Goal: Task Accomplishment & Management: Manage account settings

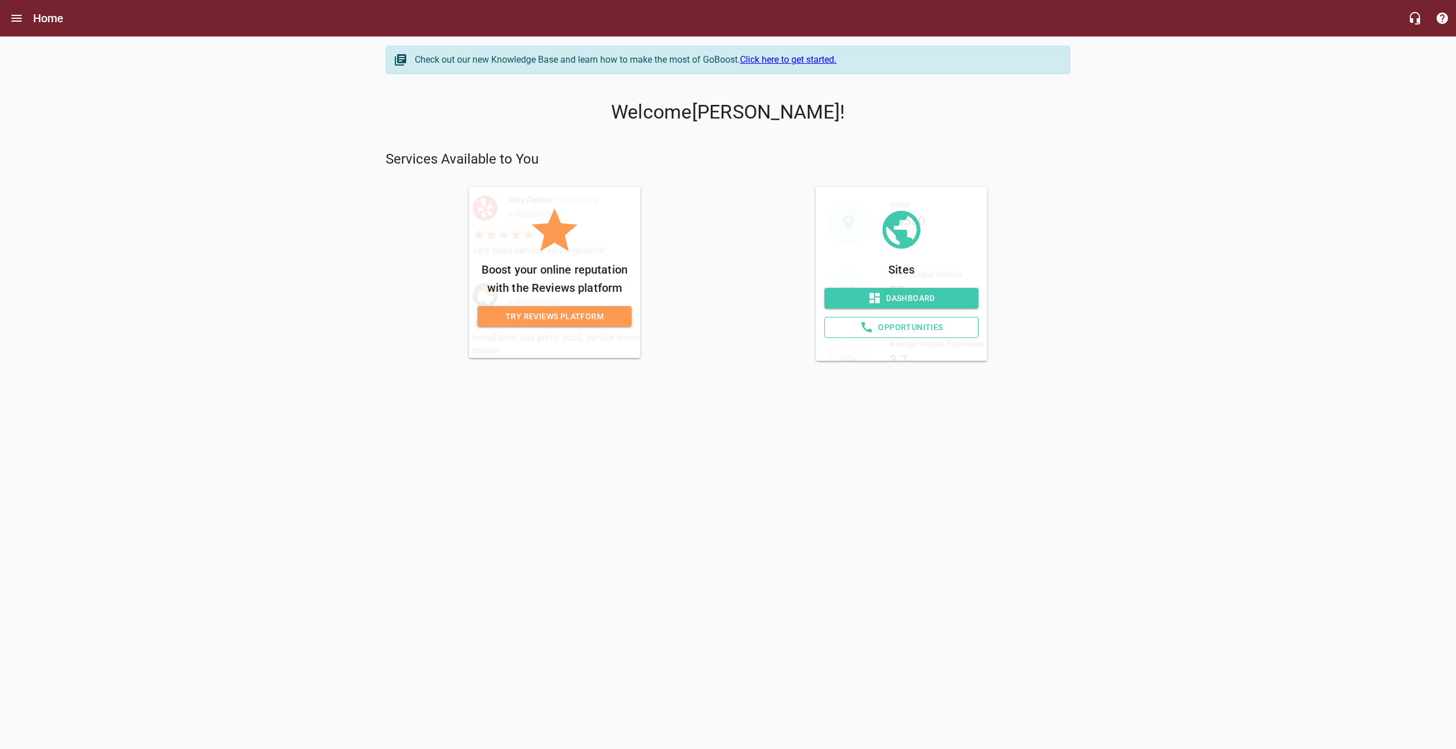
click at [902, 299] on span "Dashboard" at bounding box center [901, 298] width 136 height 14
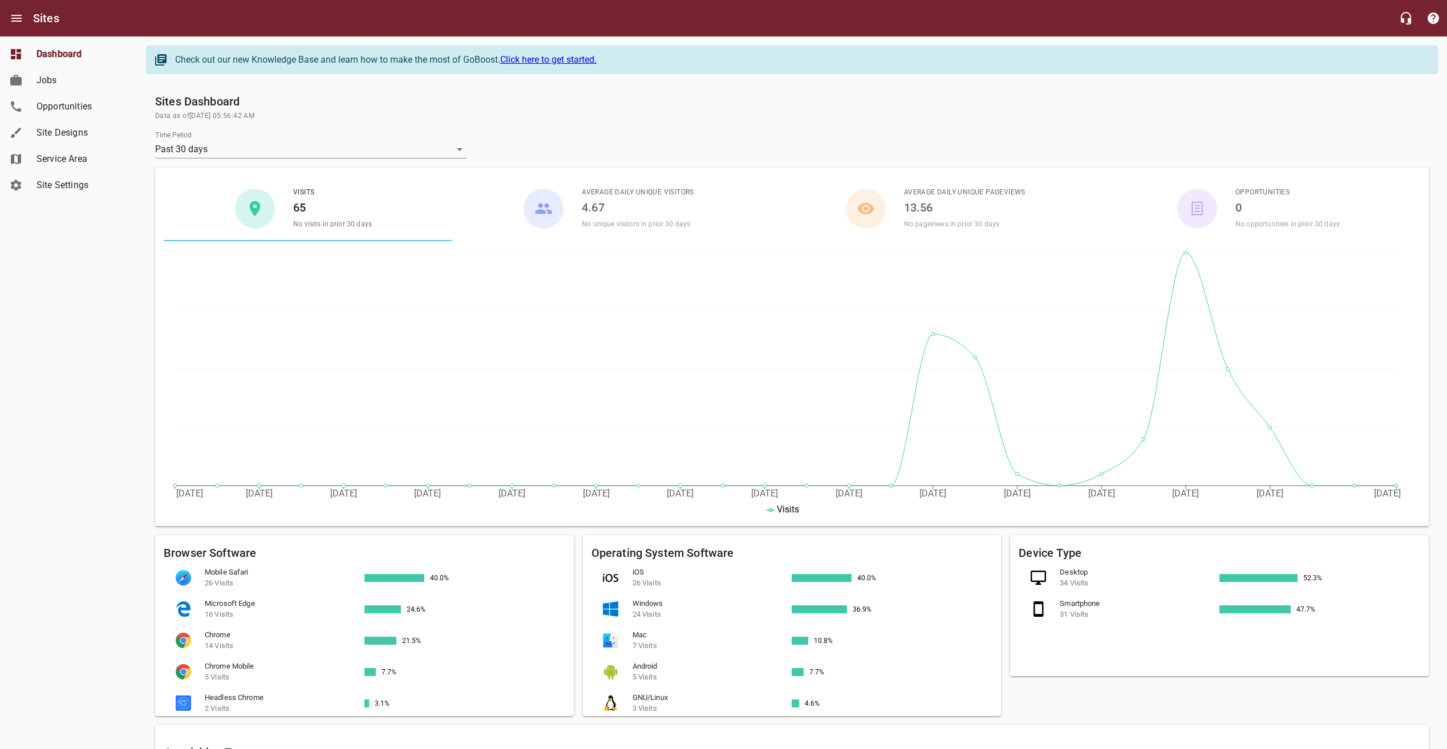
click at [74, 103] on span "Opportunities" at bounding box center [80, 107] width 87 height 14
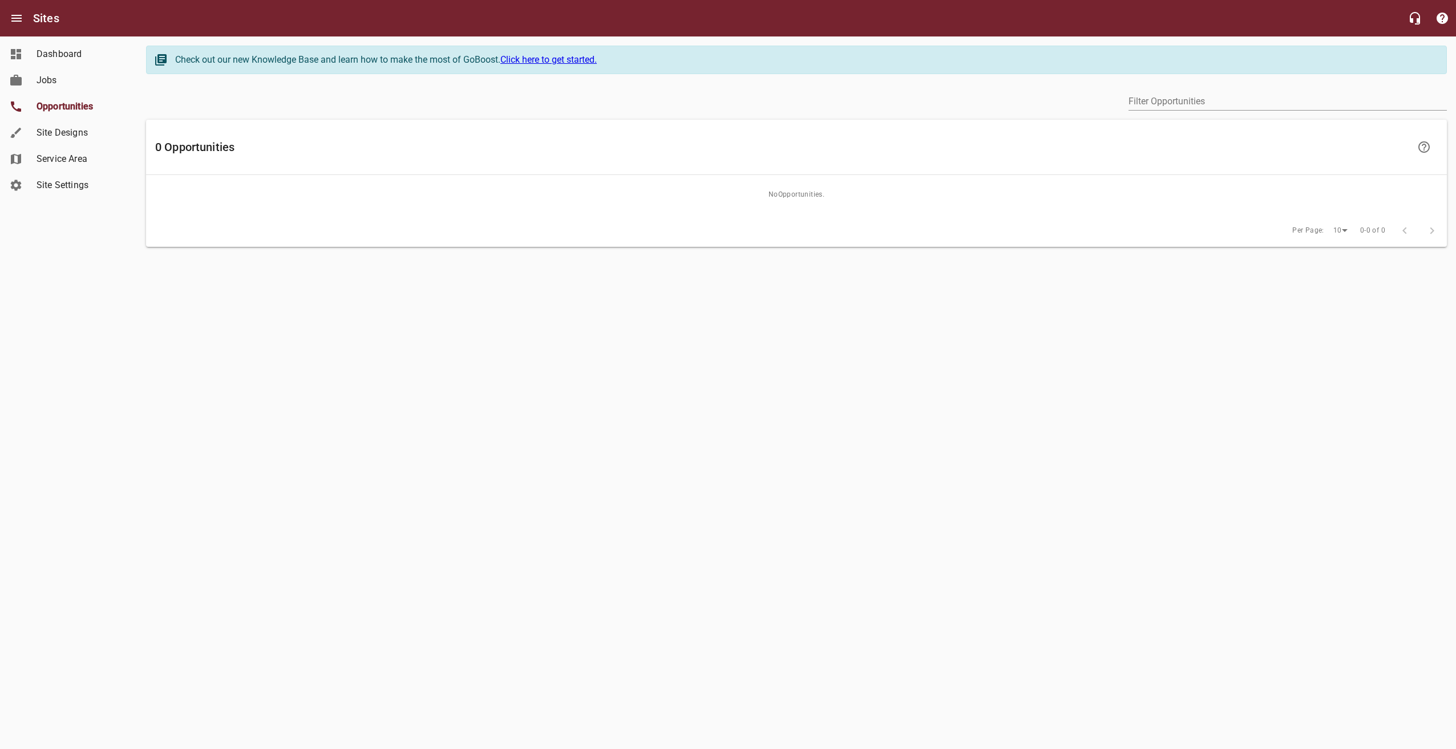
click at [76, 83] on span "Jobs" at bounding box center [80, 81] width 87 height 14
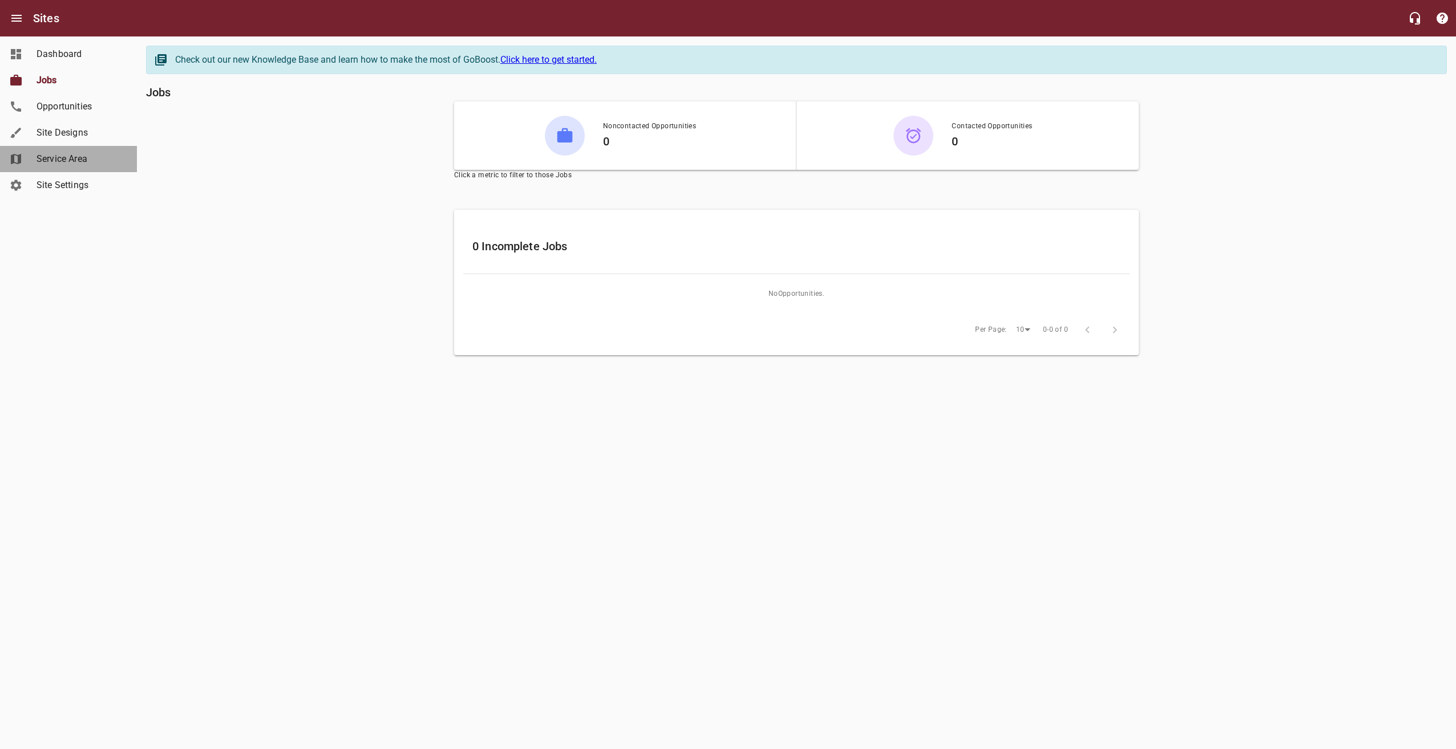
click at [76, 148] on link "Service Area" at bounding box center [68, 159] width 137 height 26
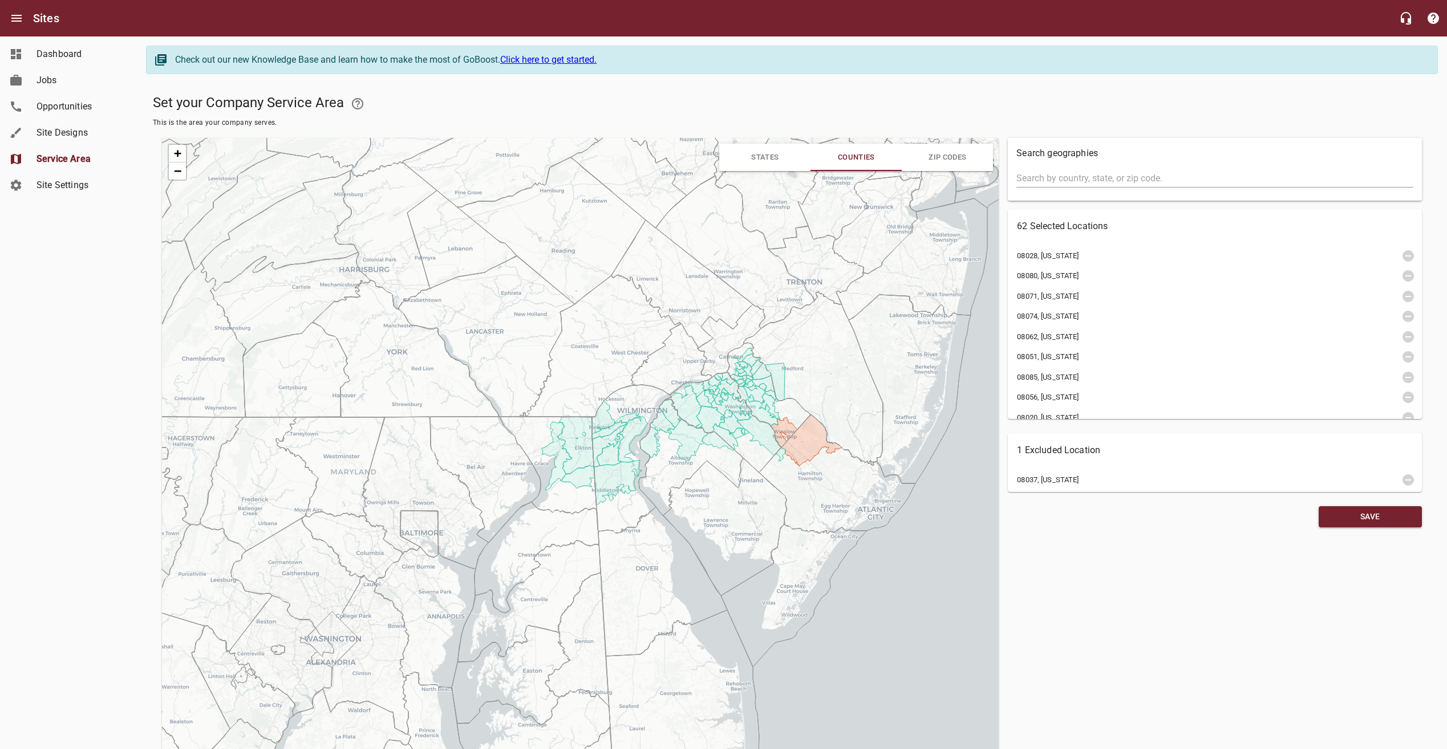
click at [75, 187] on span "Site Settings" at bounding box center [80, 186] width 87 height 14
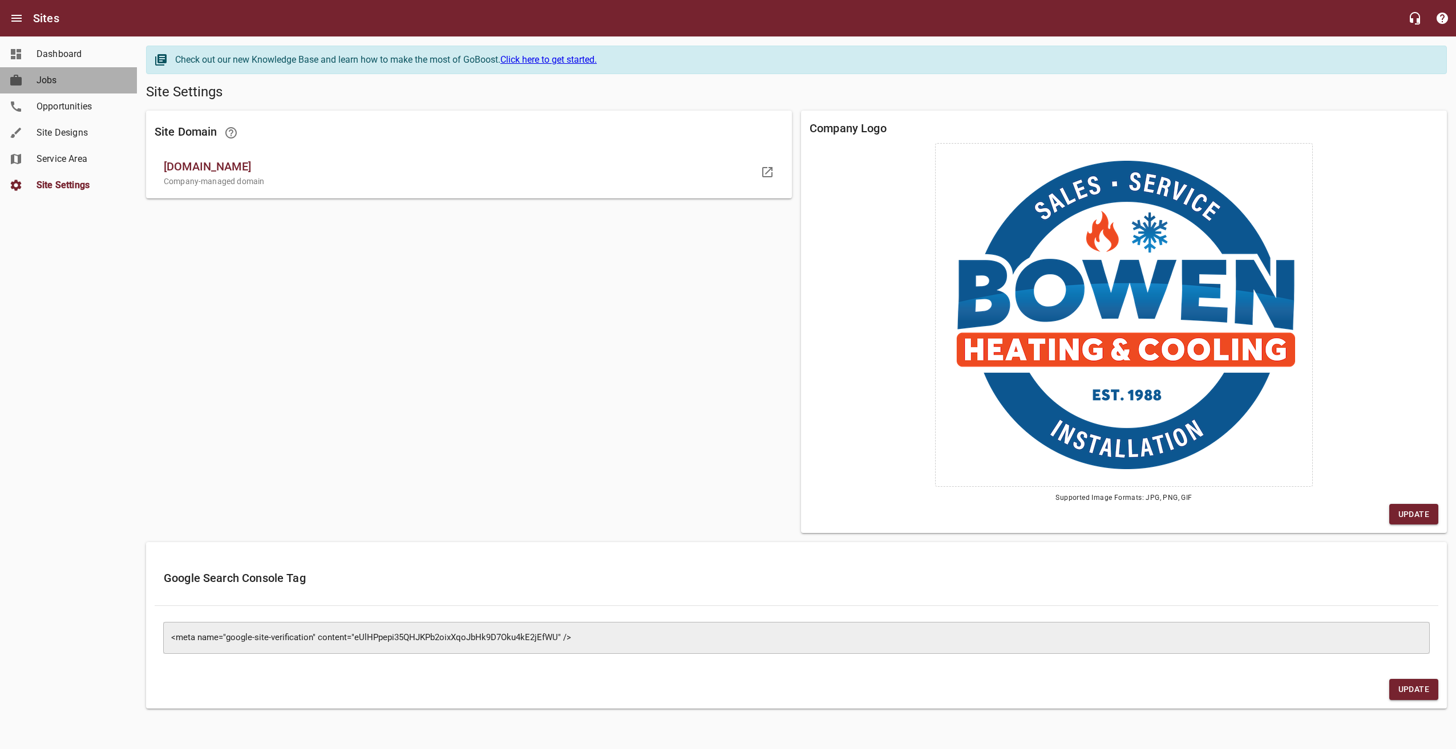
click at [76, 84] on span "Jobs" at bounding box center [80, 81] width 87 height 14
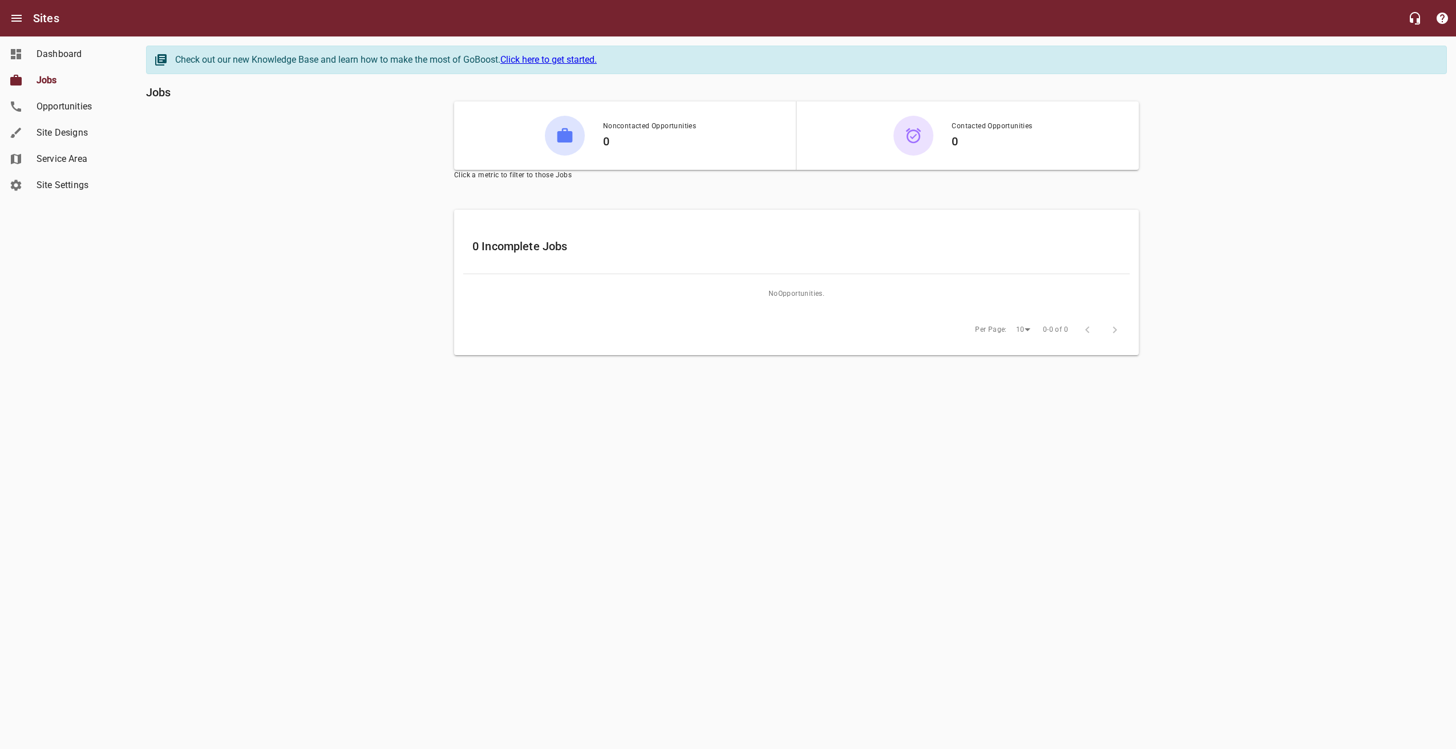
click at [79, 46] on link "Dashboard" at bounding box center [68, 54] width 137 height 26
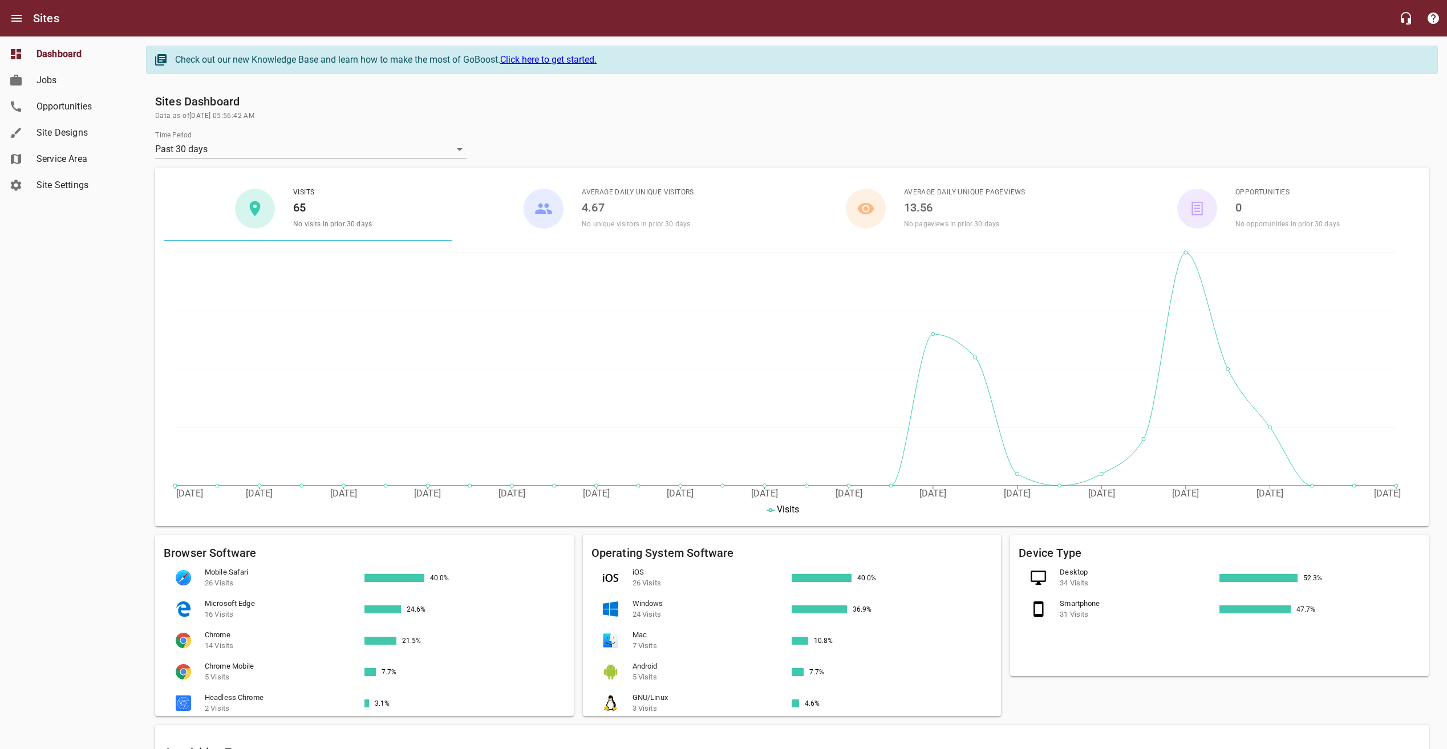
drag, startPoint x: 216, startPoint y: 128, endPoint x: 208, endPoint y: 114, distance: 16.1
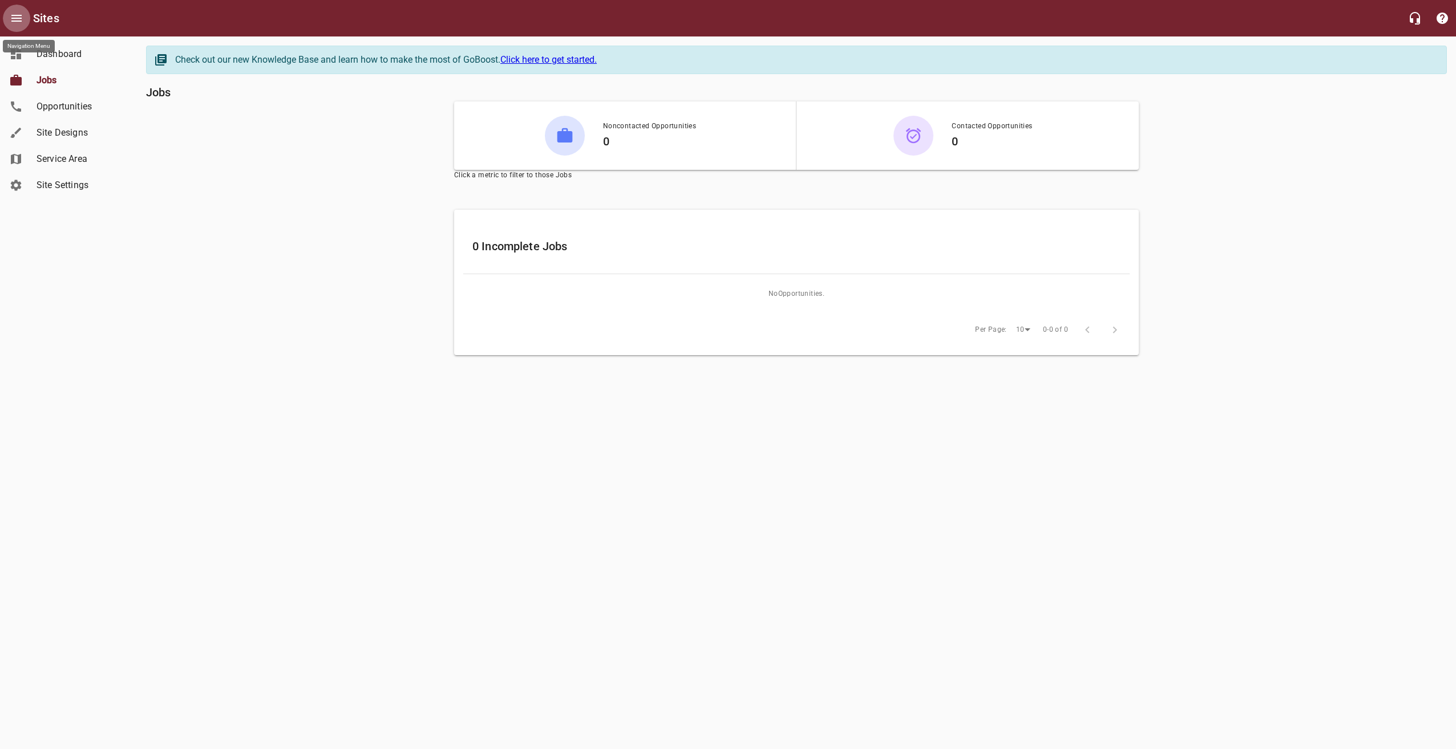
click at [21, 15] on icon "Open drawer" at bounding box center [16, 18] width 10 height 7
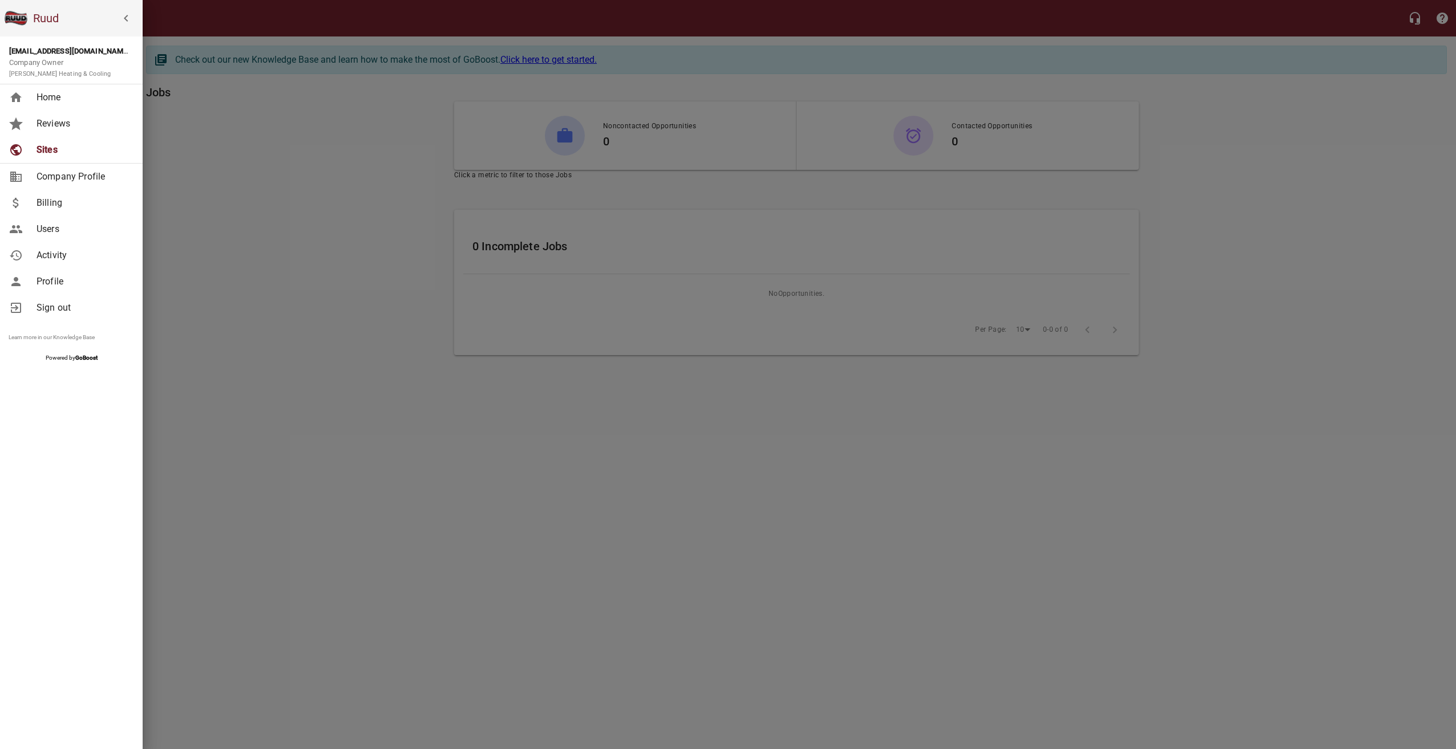
click at [82, 176] on span "Company Profile" at bounding box center [83, 177] width 92 height 14
select select "Maryland"
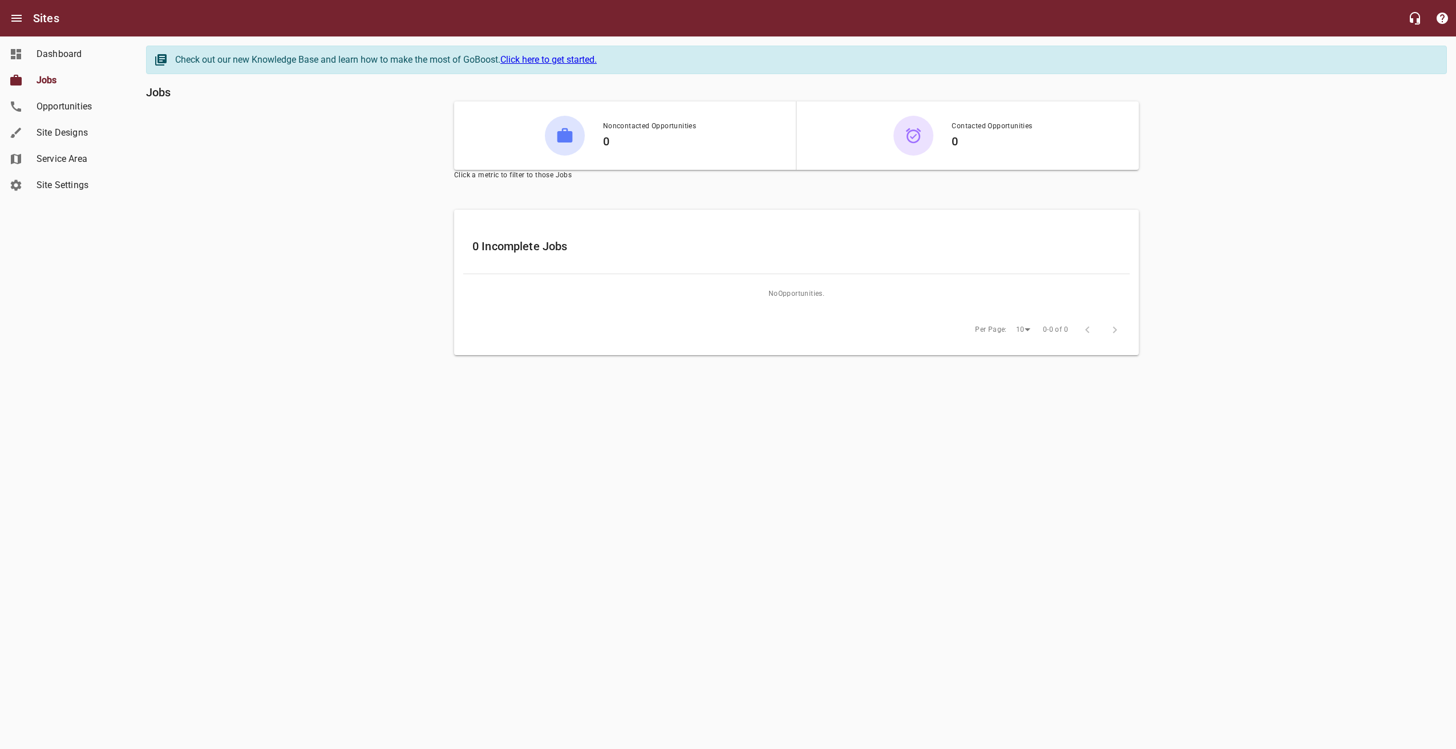
click at [75, 48] on span "Dashboard" at bounding box center [80, 54] width 87 height 14
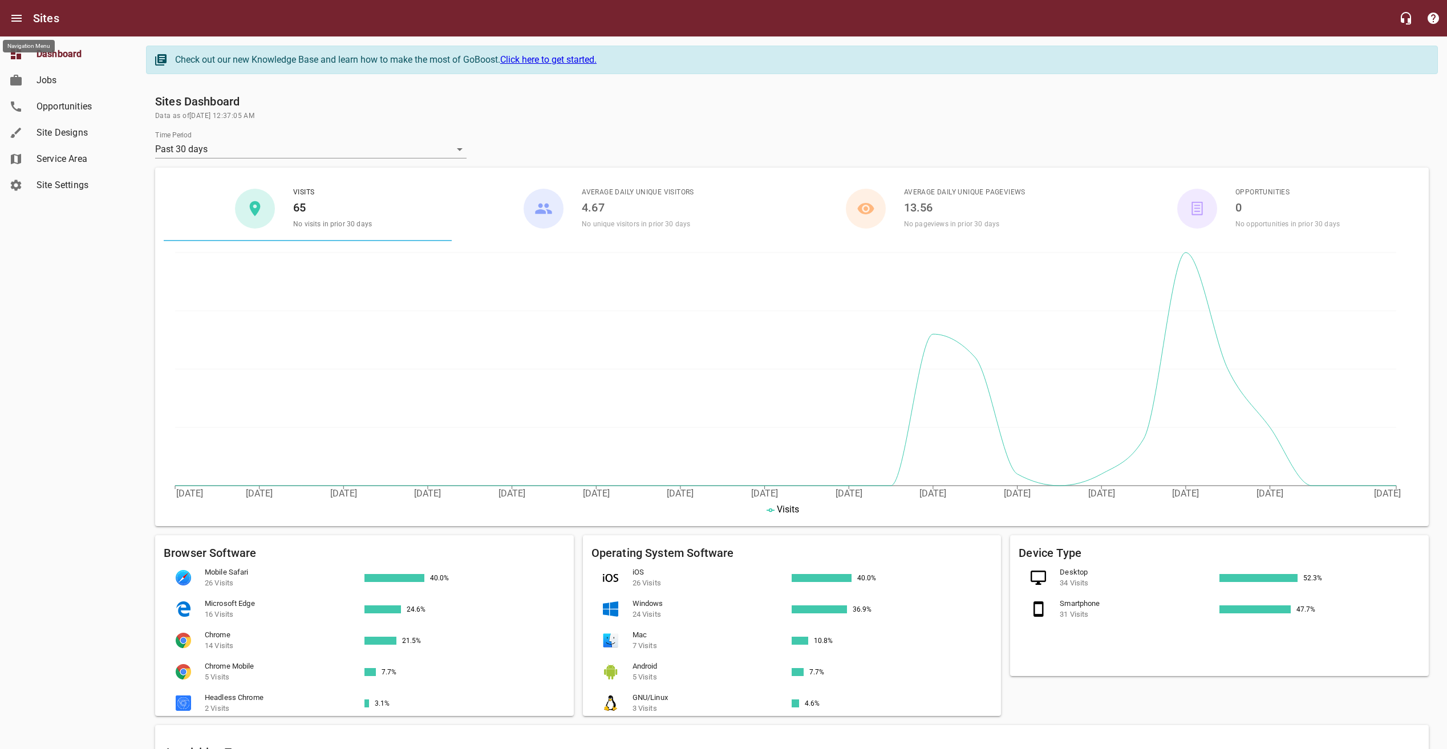
click at [12, 21] on icon "Open drawer" at bounding box center [16, 18] width 10 height 7
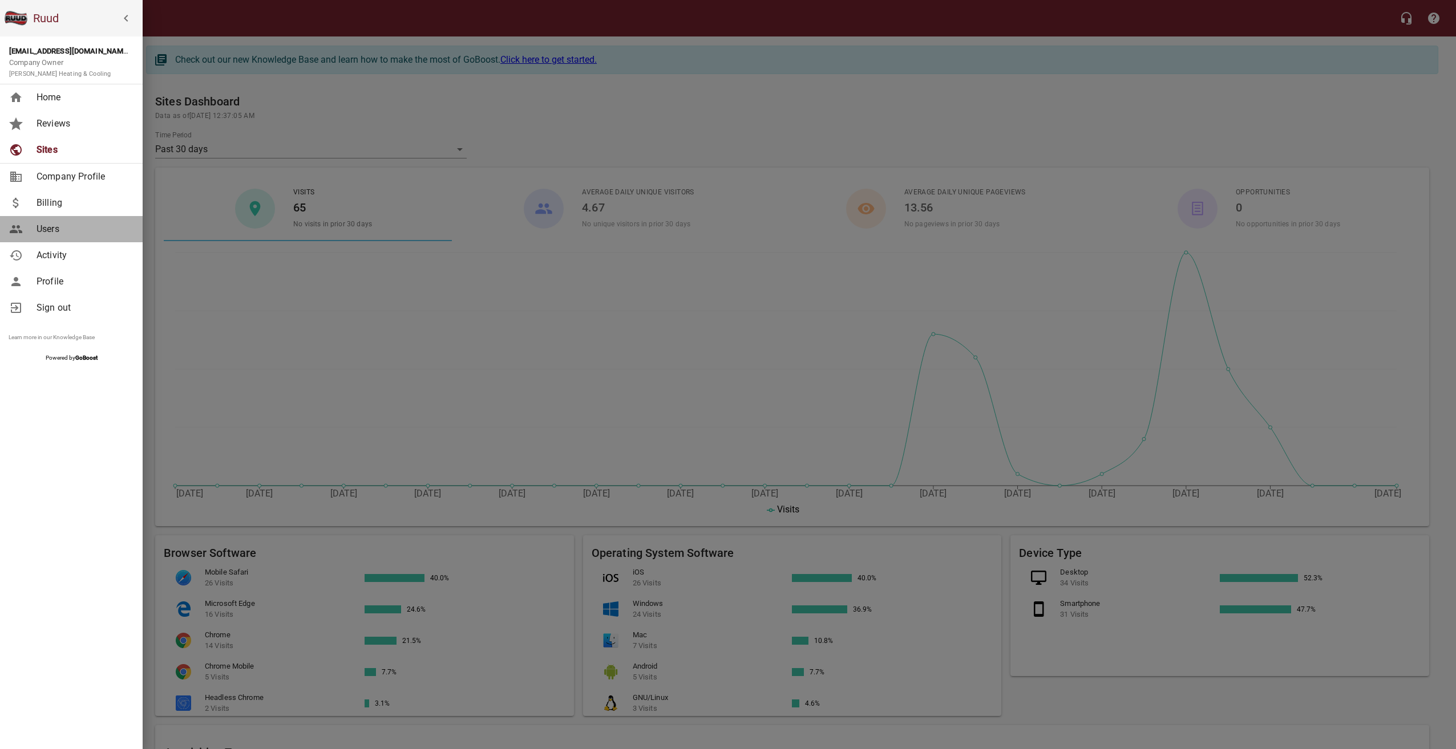
click at [76, 218] on link "Users" at bounding box center [71, 229] width 143 height 26
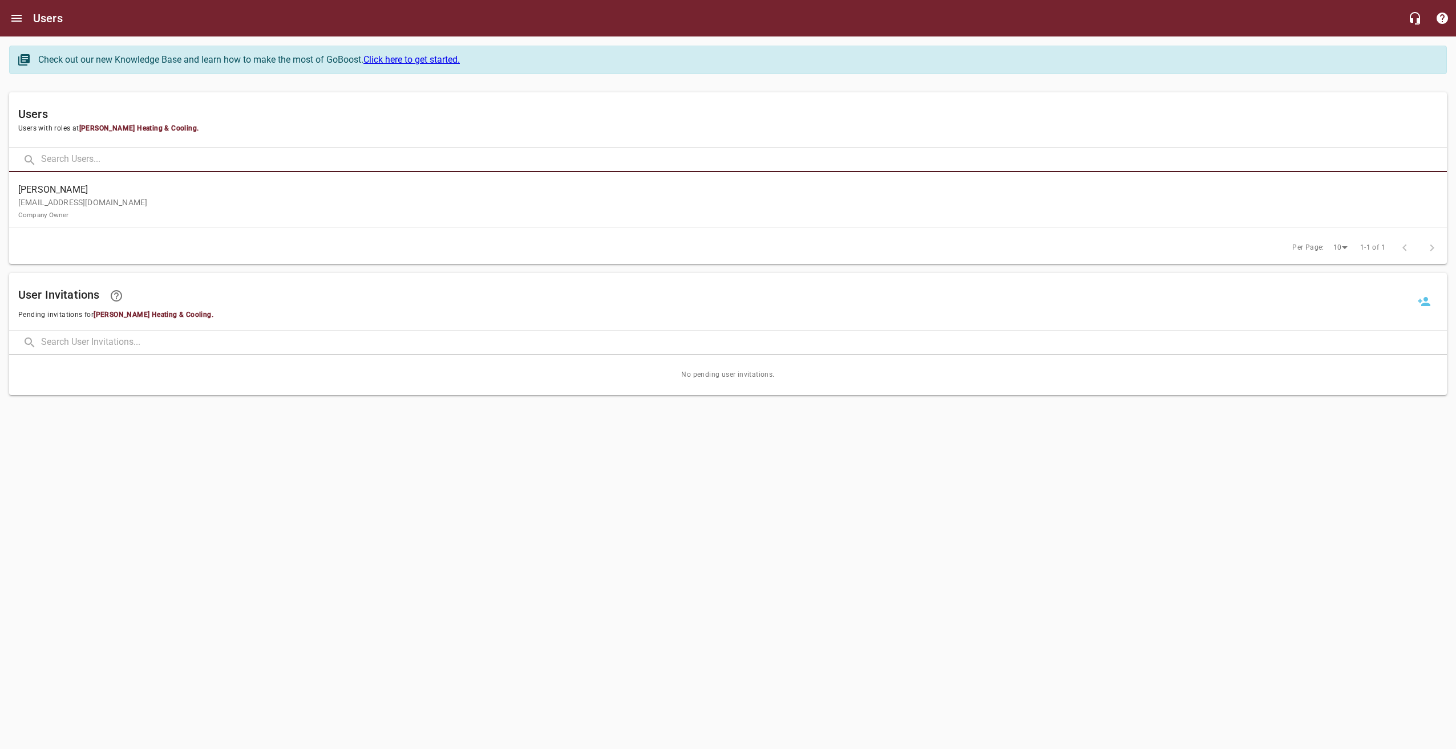
click at [95, 163] on input "text" at bounding box center [743, 160] width 1405 height 25
type input "matt@callbowen.com"
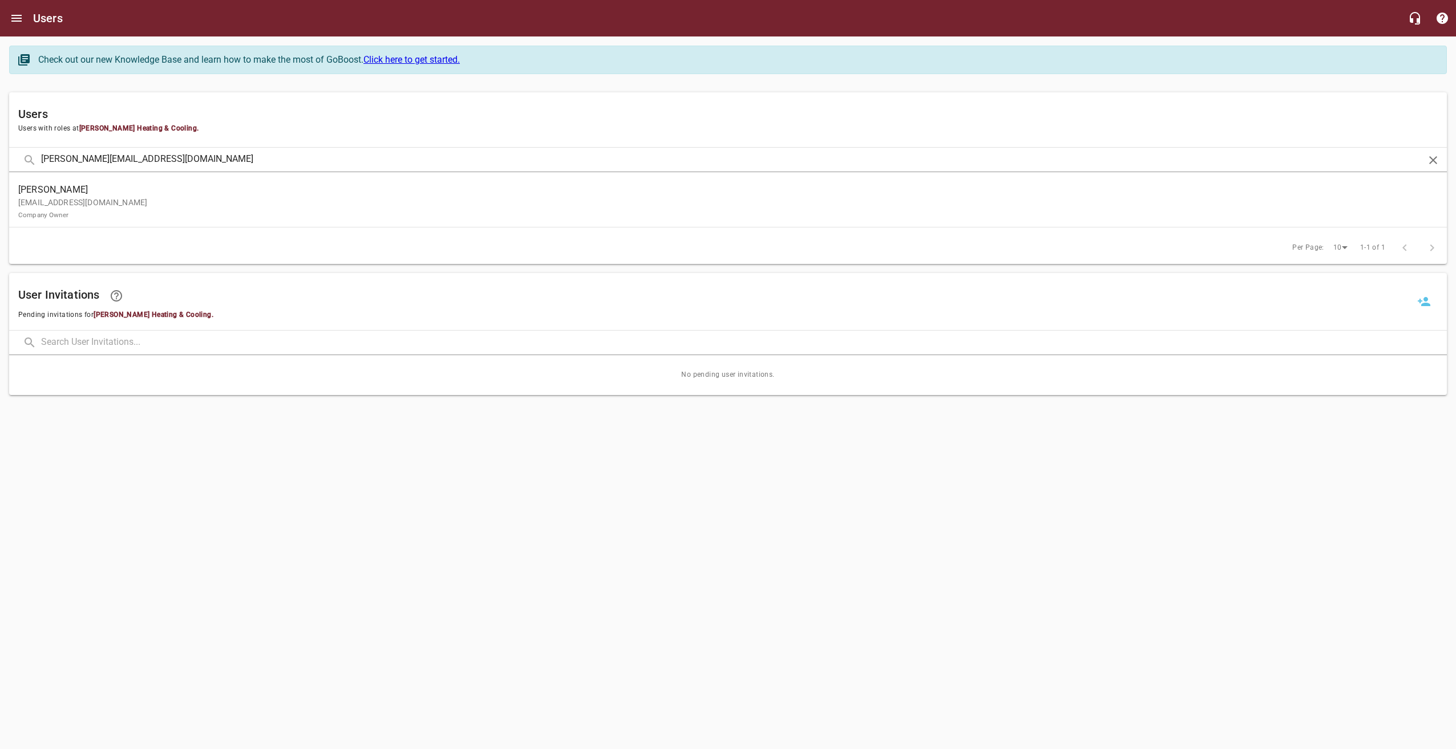
click at [261, 118] on h6 "Users" at bounding box center [727, 114] width 1419 height 18
drag, startPoint x: 1075, startPoint y: 343, endPoint x: 1063, endPoint y: 345, distance: 12.2
click at [1075, 343] on input "text" at bounding box center [743, 343] width 1405 height 25
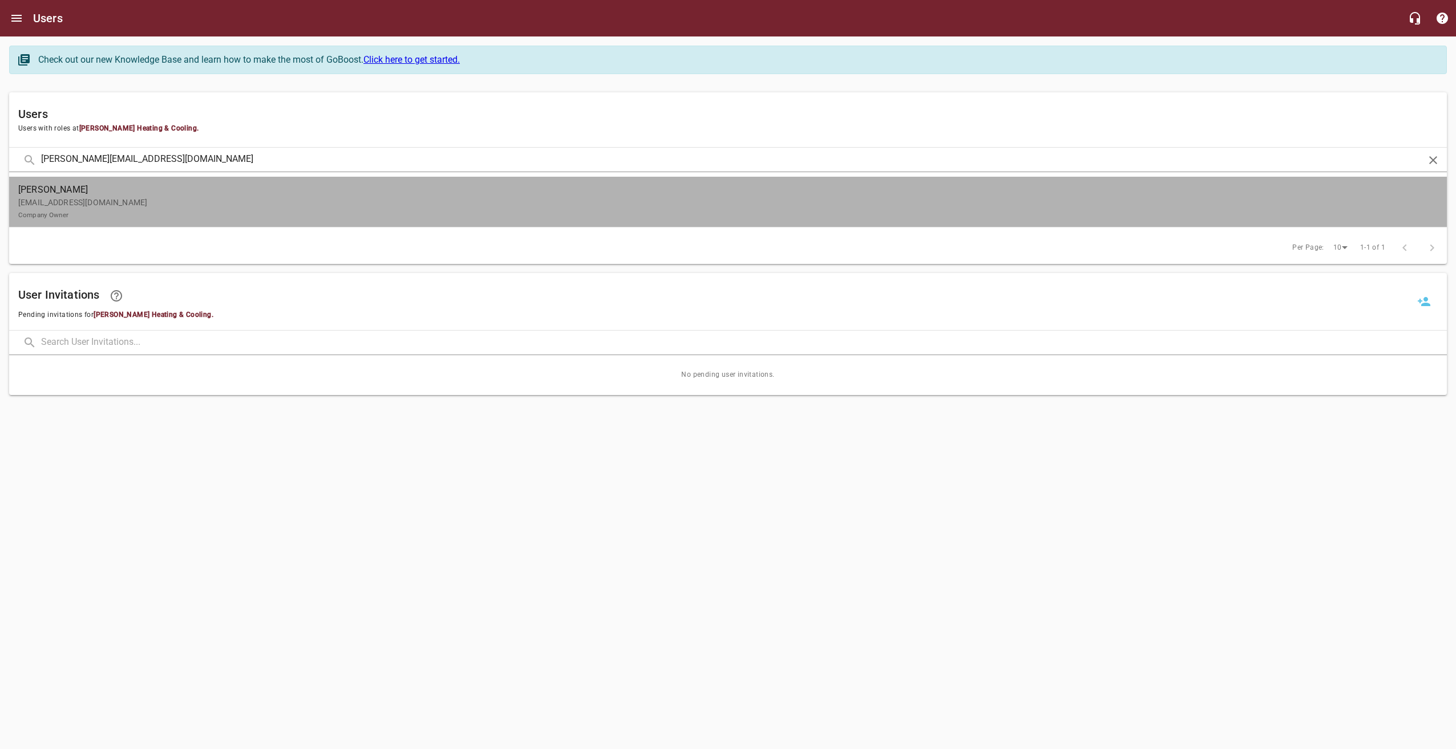
click at [100, 205] on p "mjbowen@atlanticbb.net Company Owner" at bounding box center [723, 209] width 1410 height 24
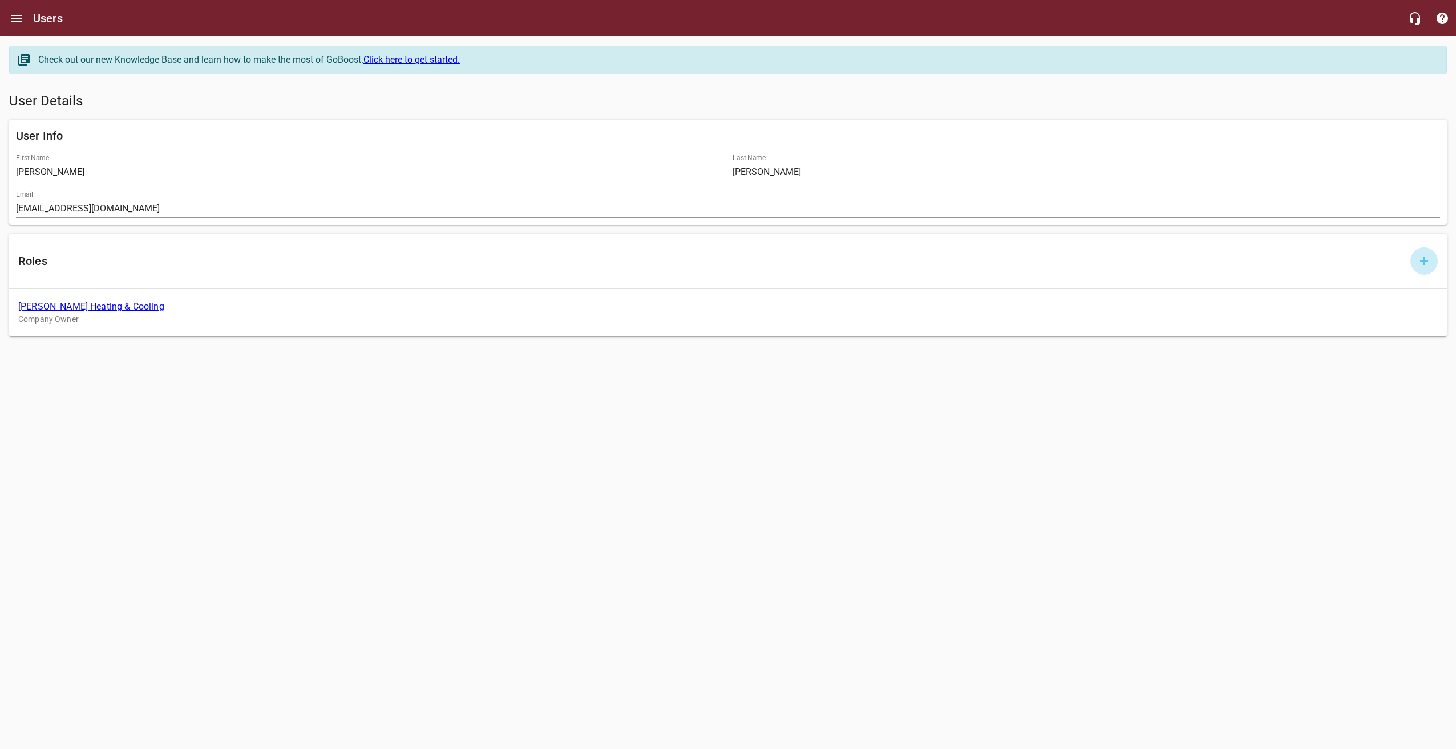
click at [1421, 261] on icon "button" at bounding box center [1424, 261] width 14 height 14
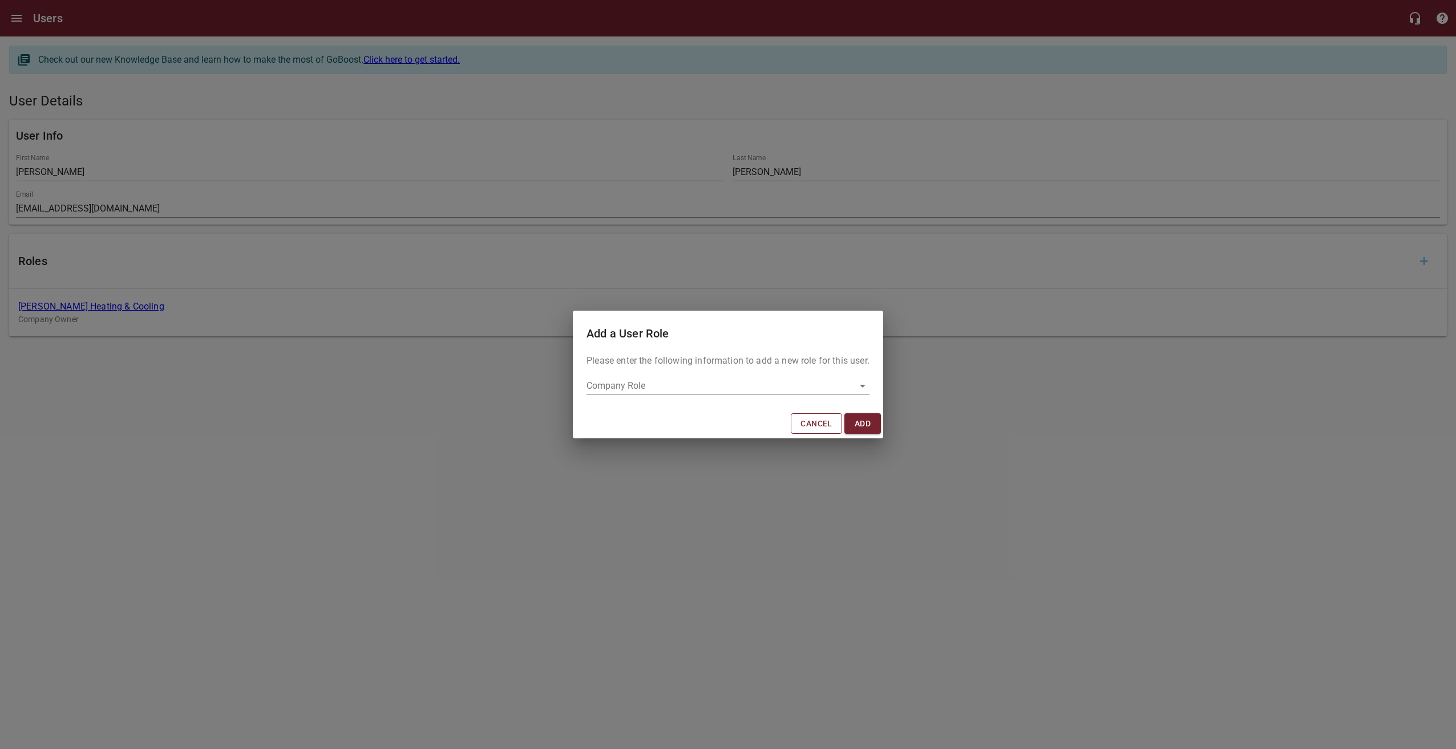
click at [832, 425] on span "Cancel" at bounding box center [815, 424] width 31 height 14
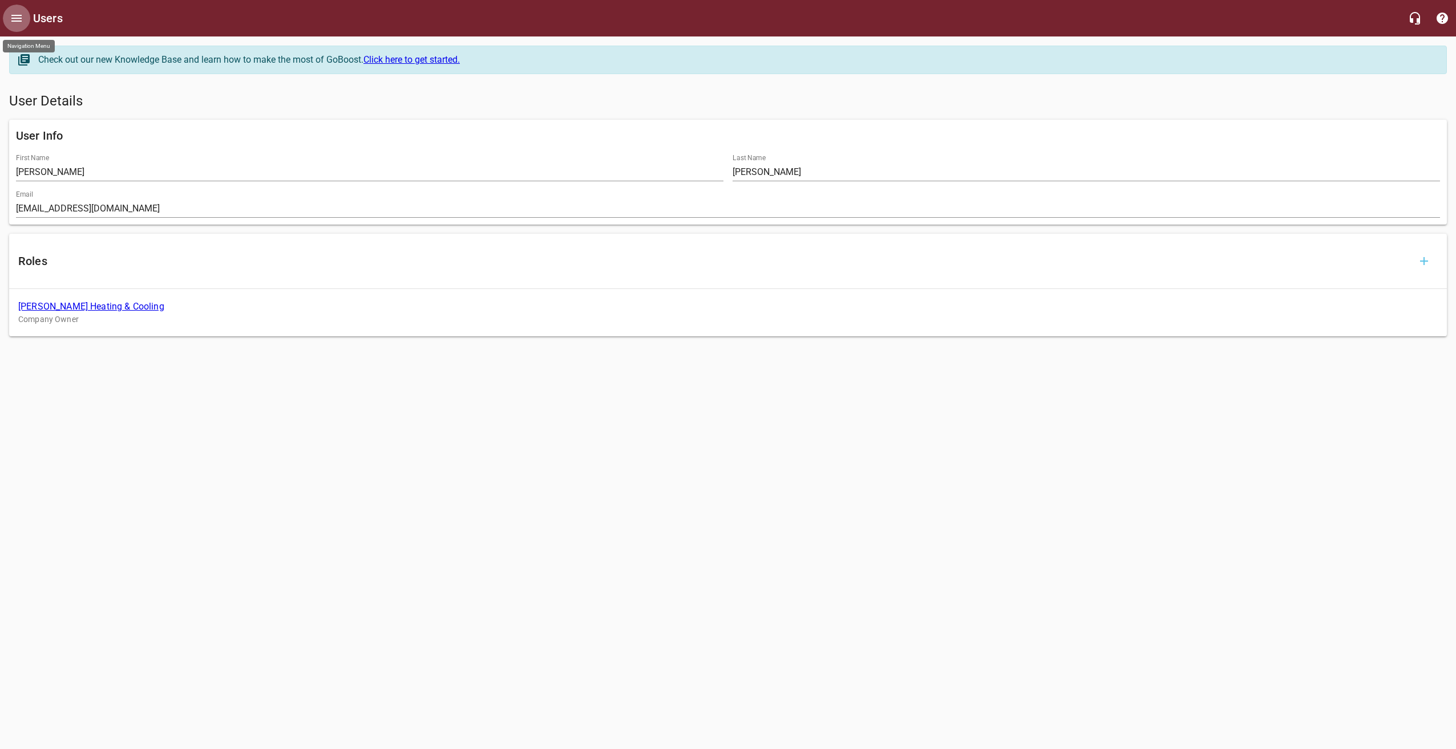
click at [16, 18] on icon "Open drawer" at bounding box center [16, 18] width 10 height 7
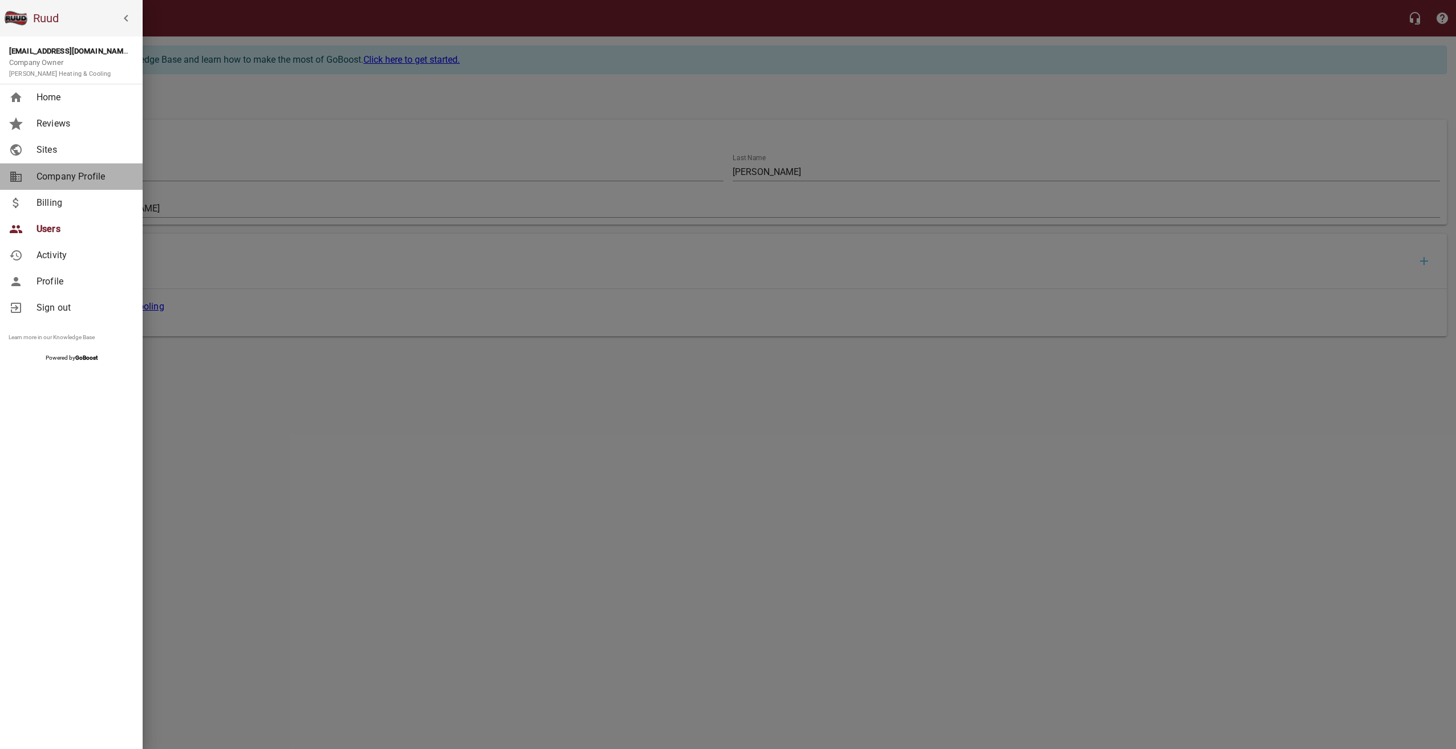
click at [62, 181] on span "Company Profile" at bounding box center [83, 177] width 92 height 14
select select "Maryland"
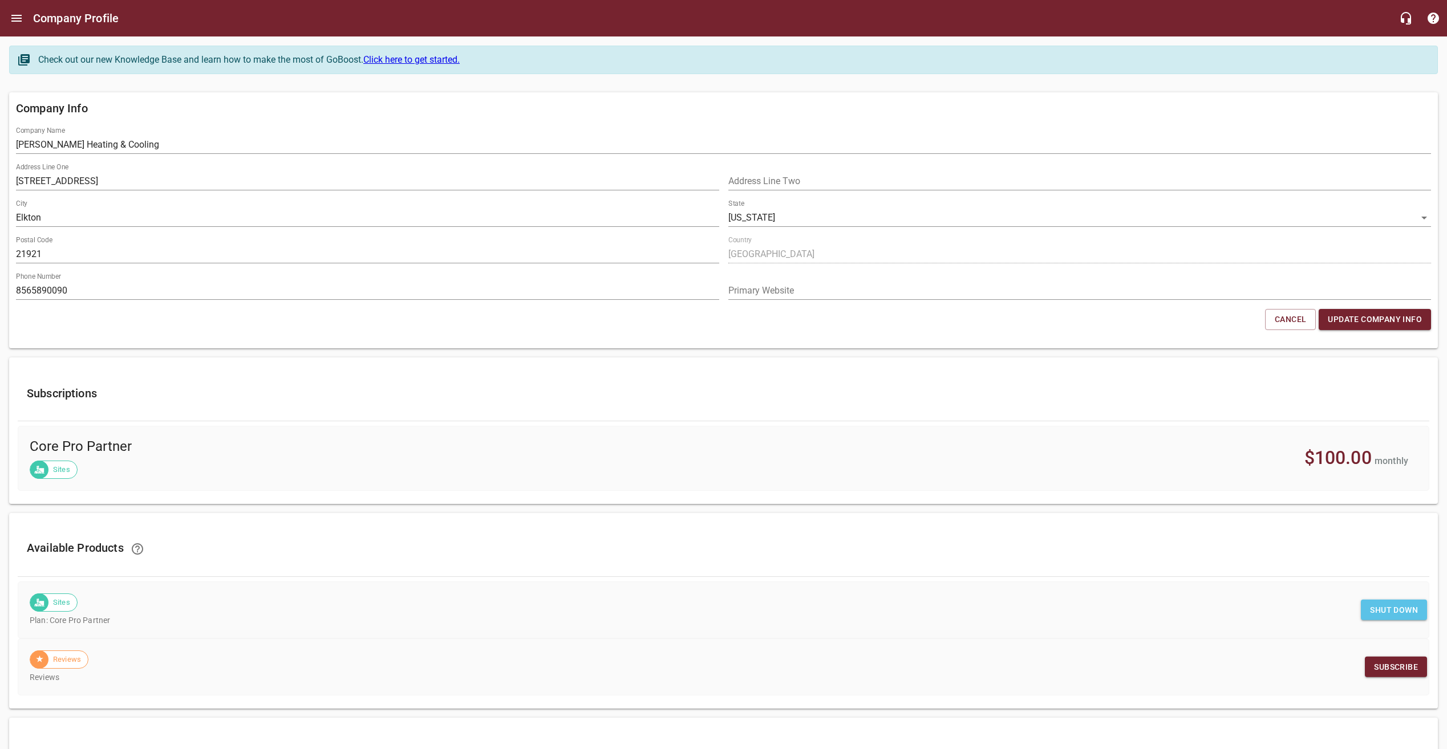
drag, startPoint x: 58, startPoint y: 119, endPoint x: 60, endPoint y: 113, distance: 5.9
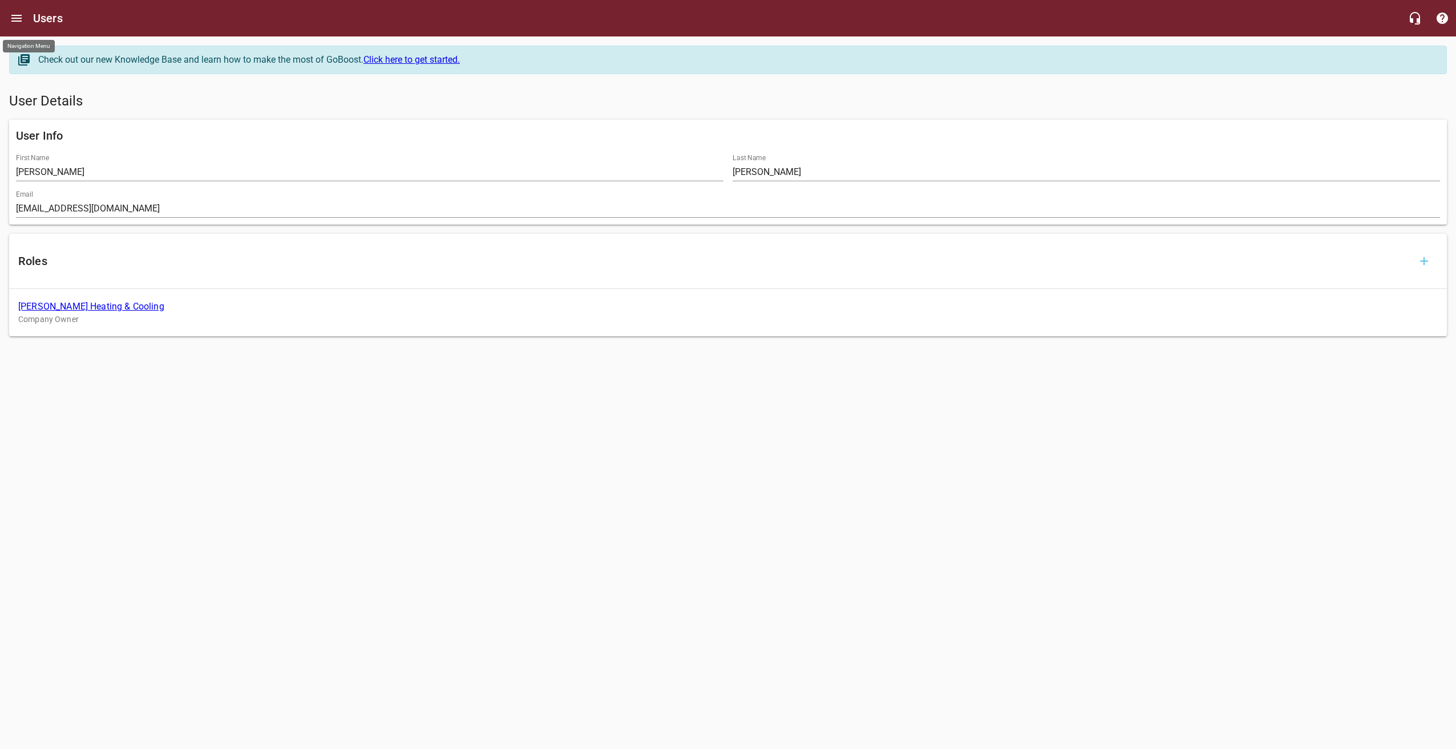
click at [15, 21] on icon "Open drawer" at bounding box center [16, 18] width 10 height 7
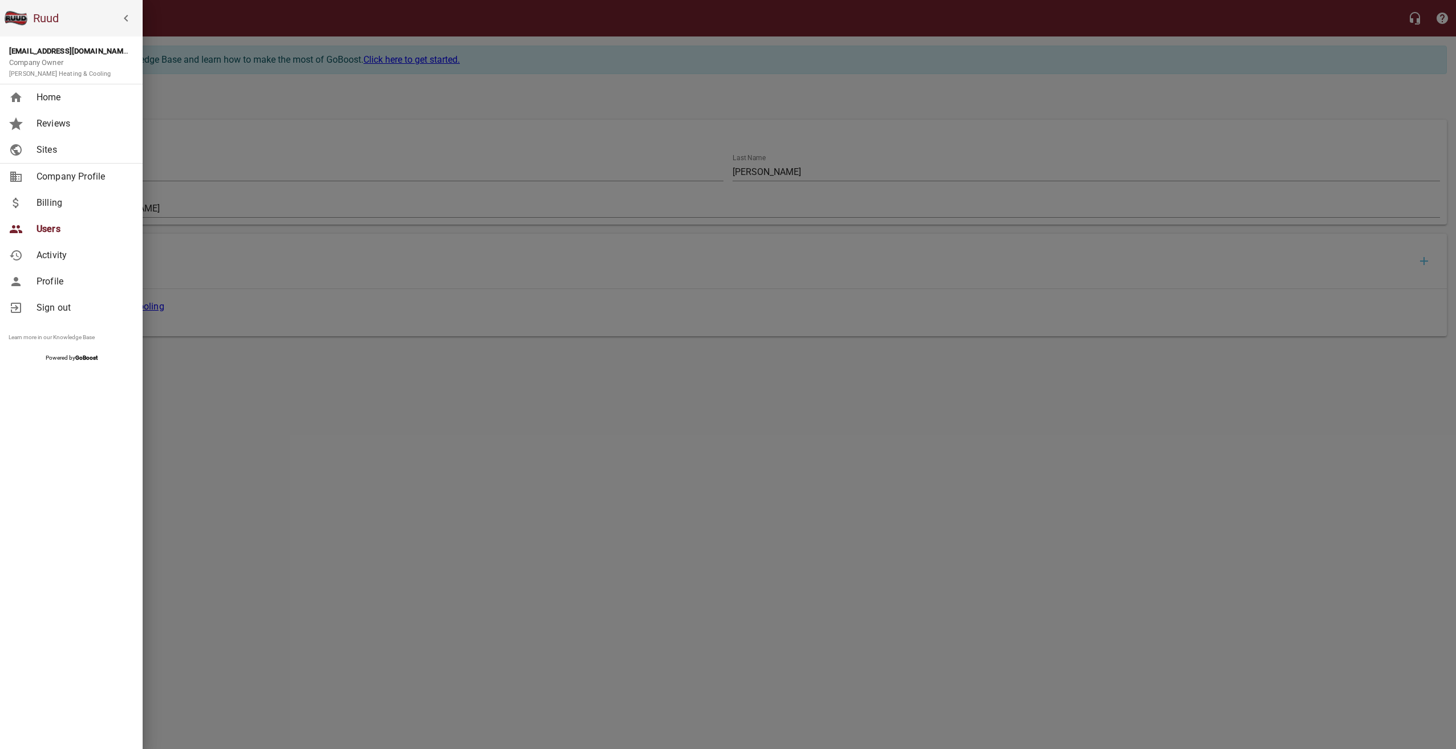
click at [74, 226] on span "Users" at bounding box center [83, 229] width 92 height 14
click at [427, 38] on div at bounding box center [728, 374] width 1456 height 749
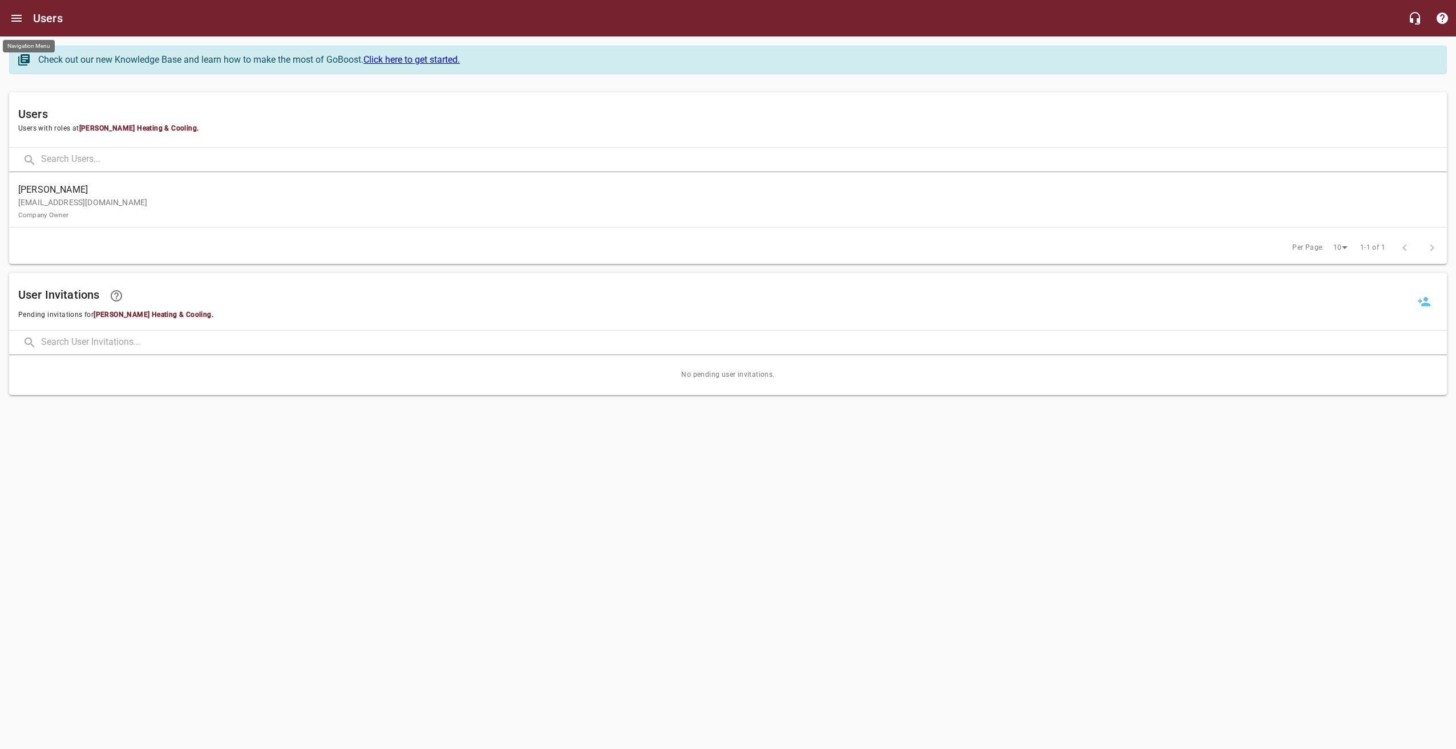
click at [60, 151] on input "text" at bounding box center [743, 160] width 1405 height 25
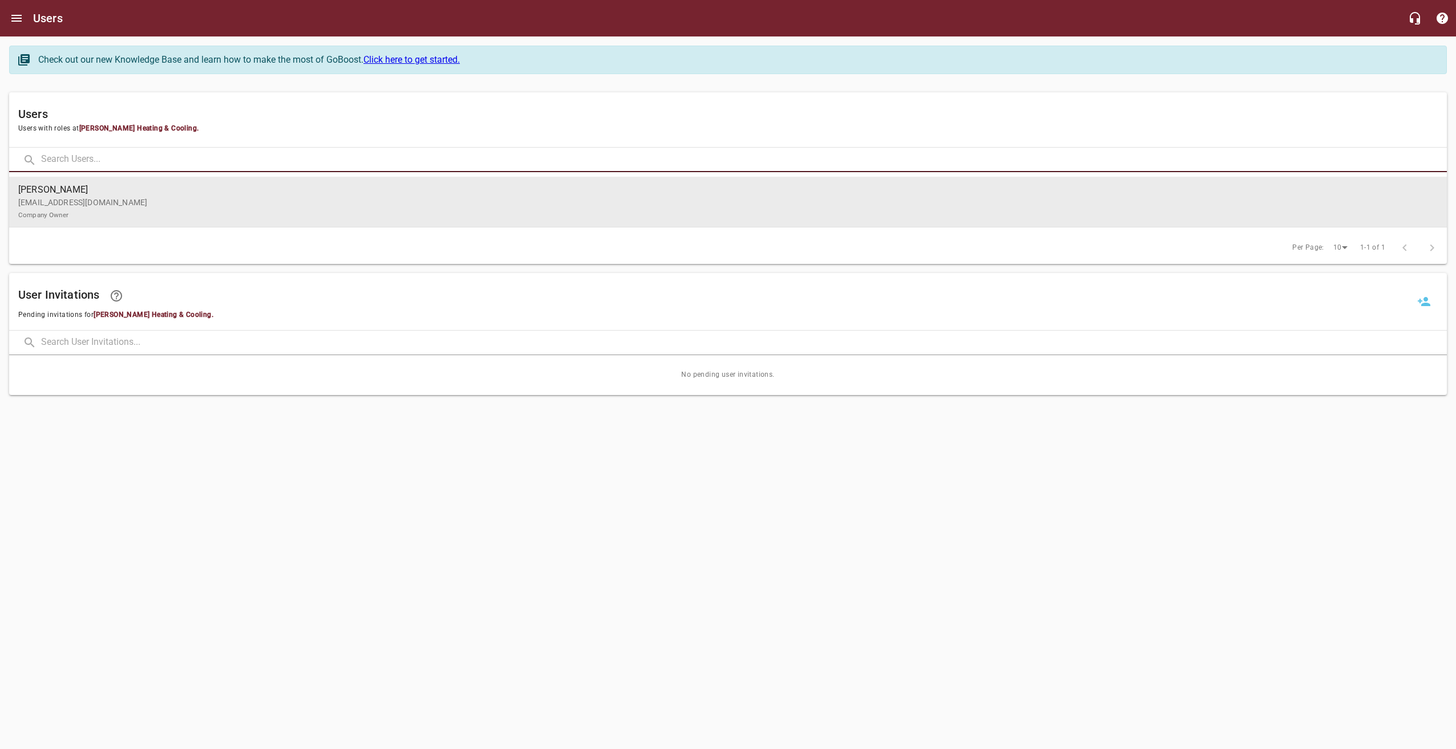
click at [1312, 200] on p "mjbowen@atlanticbb.net Company Owner" at bounding box center [723, 209] width 1410 height 24
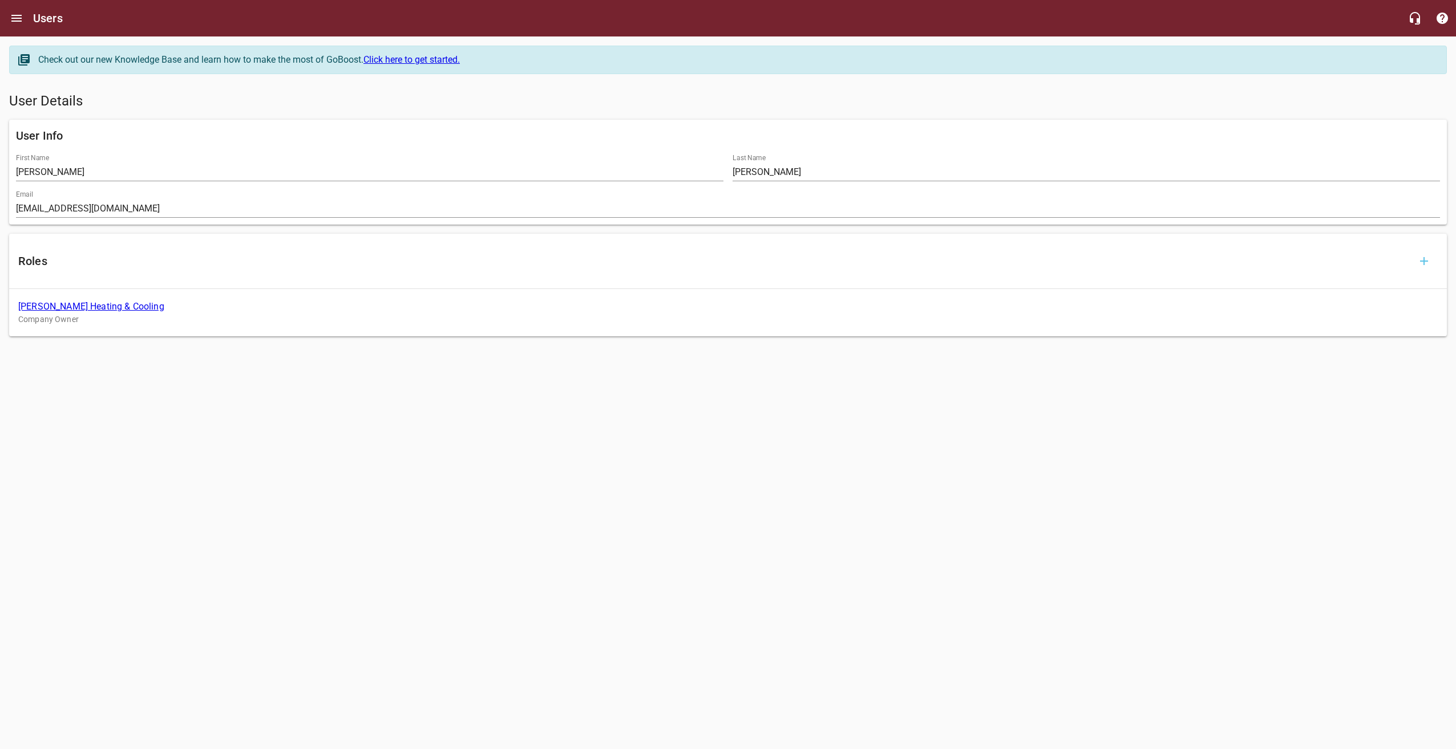
click at [1432, 259] on button "button" at bounding box center [1423, 261] width 27 height 27
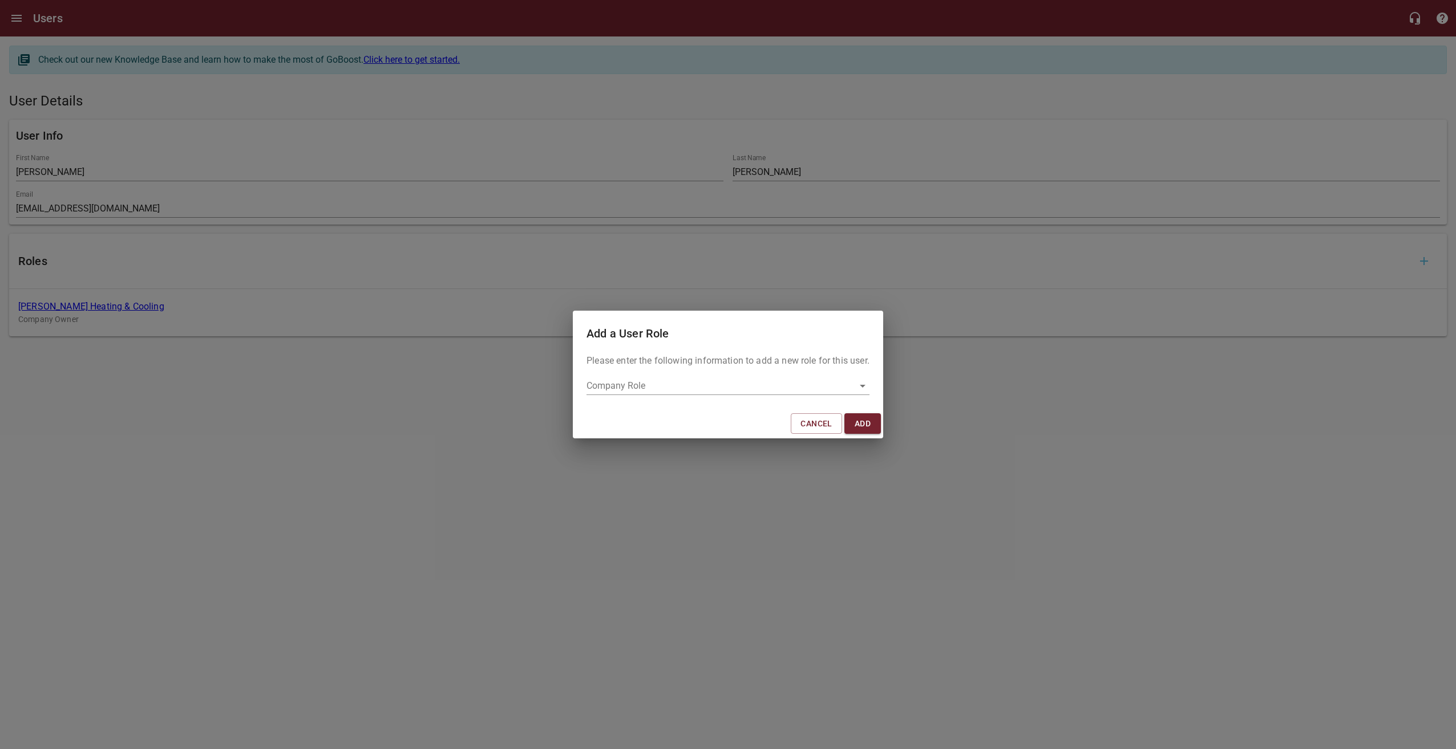
drag, startPoint x: 643, startPoint y: 375, endPoint x: 649, endPoint y: 382, distance: 8.9
click at [643, 375] on div "Company Role ​" at bounding box center [727, 381] width 283 height 27
click at [673, 393] on div "​" at bounding box center [727, 386] width 283 height 18
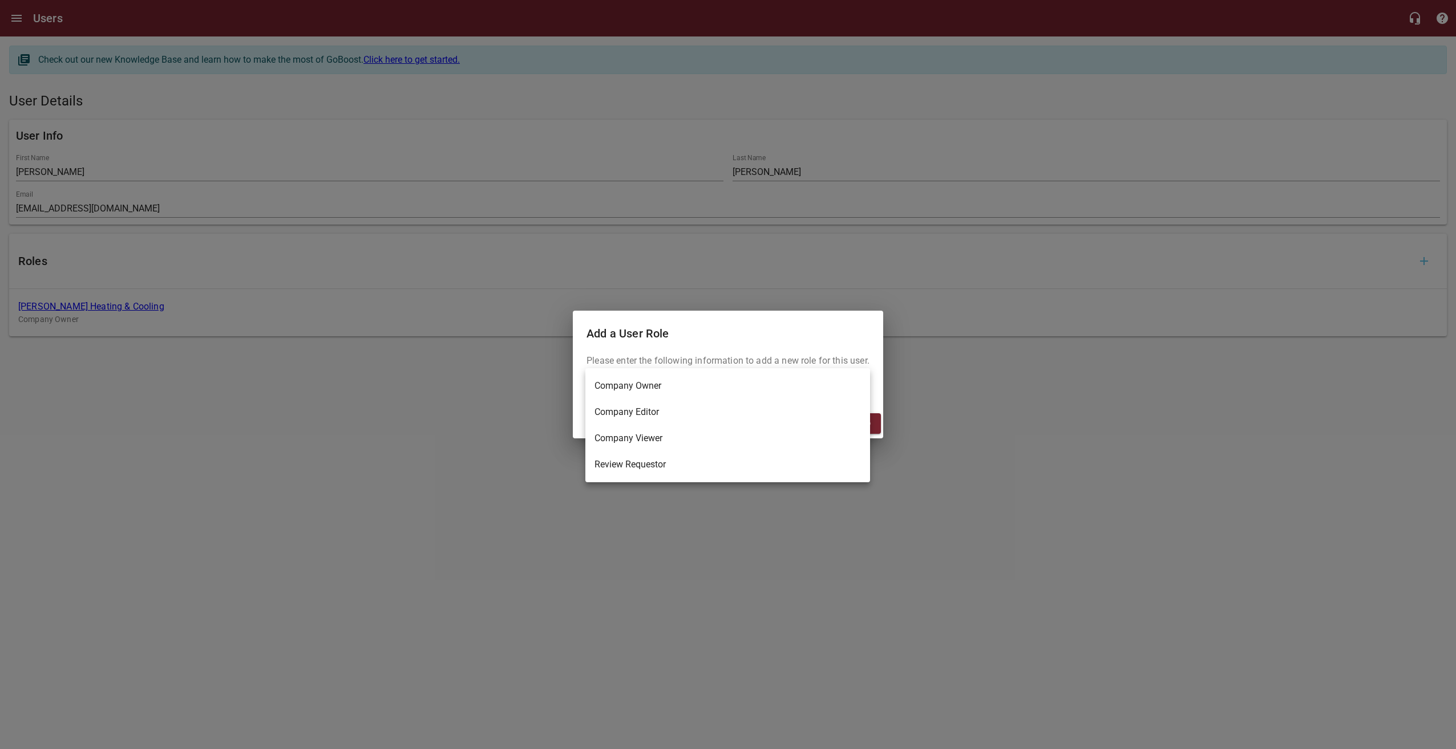
click at [437, 371] on div at bounding box center [728, 374] width 1456 height 749
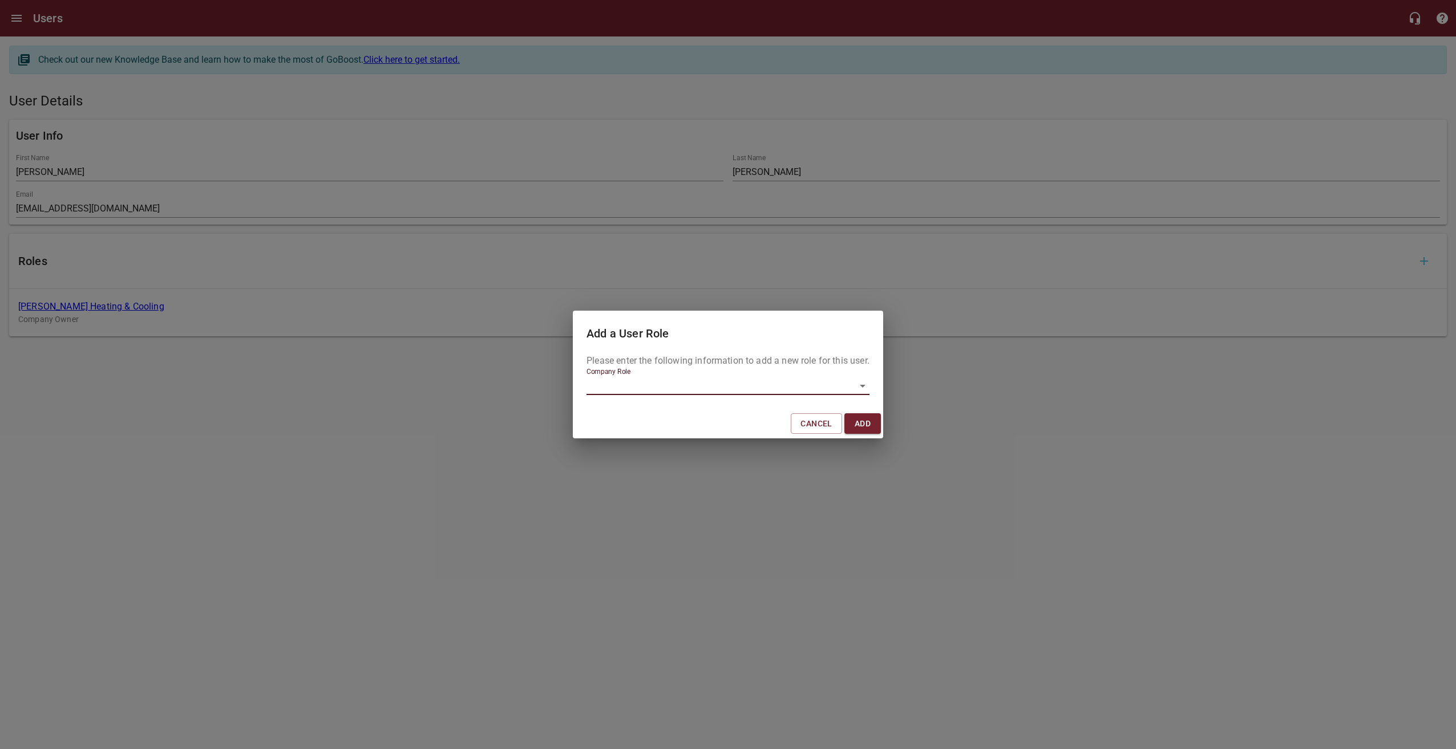
click at [437, 372] on div "Add a User Role Please enter the following information to add a new role for th…" at bounding box center [728, 374] width 1456 height 749
drag, startPoint x: 809, startPoint y: 427, endPoint x: 467, endPoint y: 331, distance: 354.8
click at [809, 427] on span "Cancel" at bounding box center [815, 424] width 31 height 14
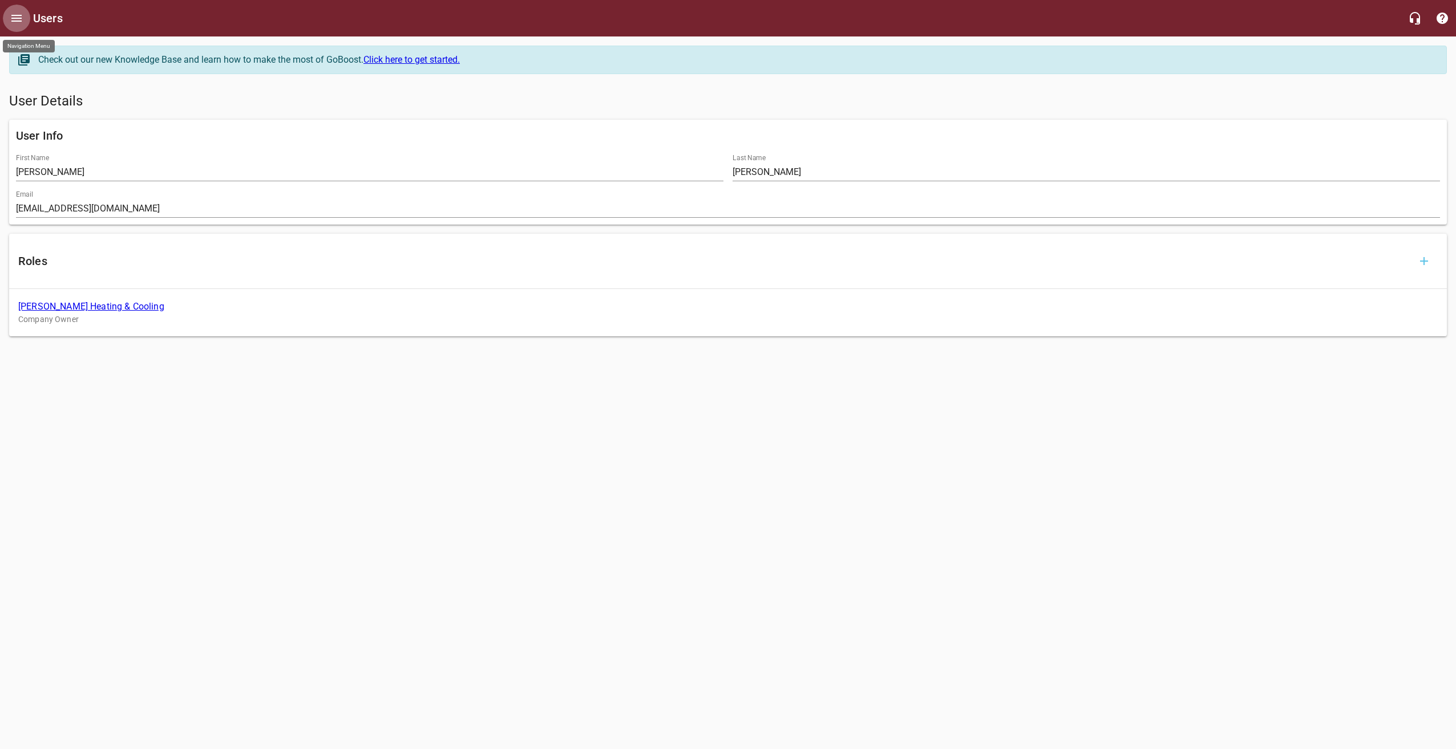
click at [19, 26] on button "Open drawer" at bounding box center [16, 18] width 27 height 27
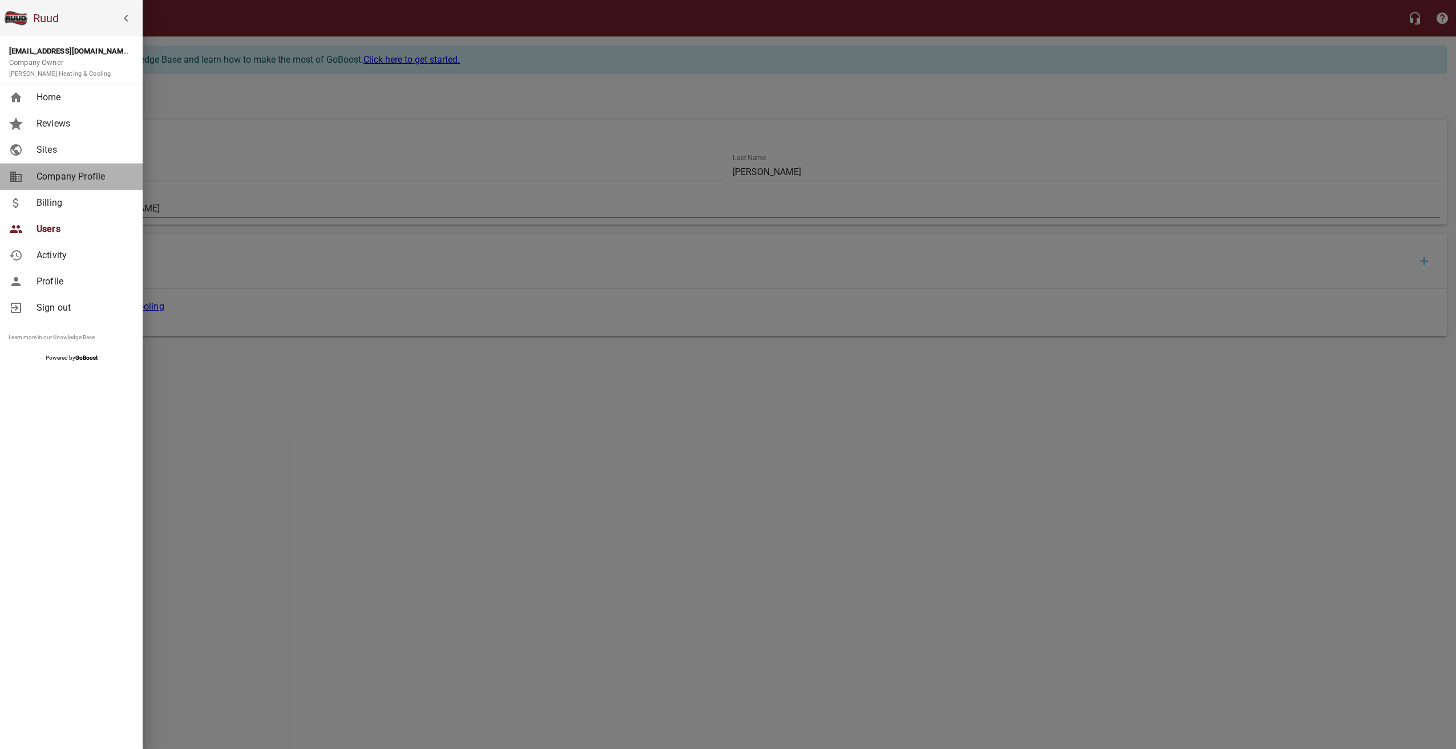
click at [63, 178] on span "Company Profile" at bounding box center [83, 177] width 92 height 14
select select "Maryland"
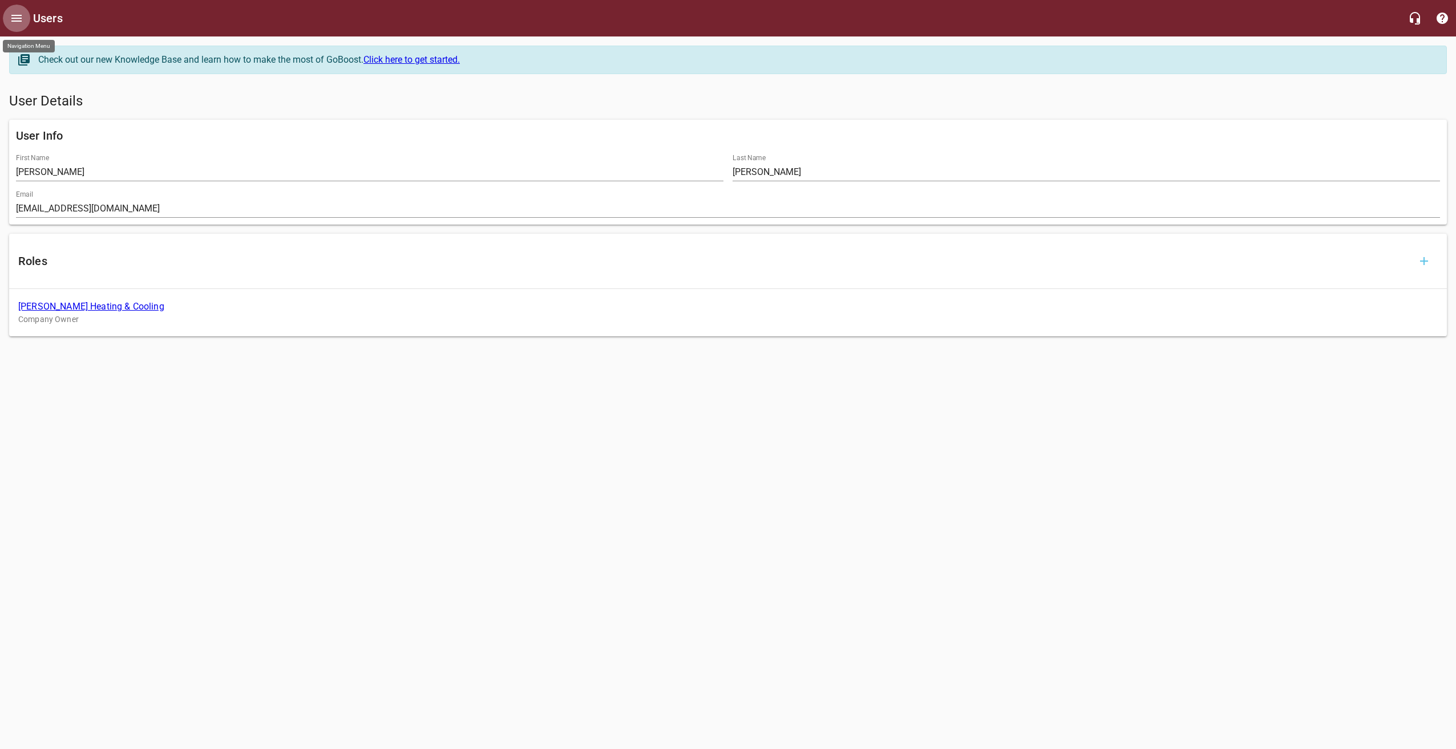
click at [21, 15] on icon "Open drawer" at bounding box center [16, 18] width 10 height 7
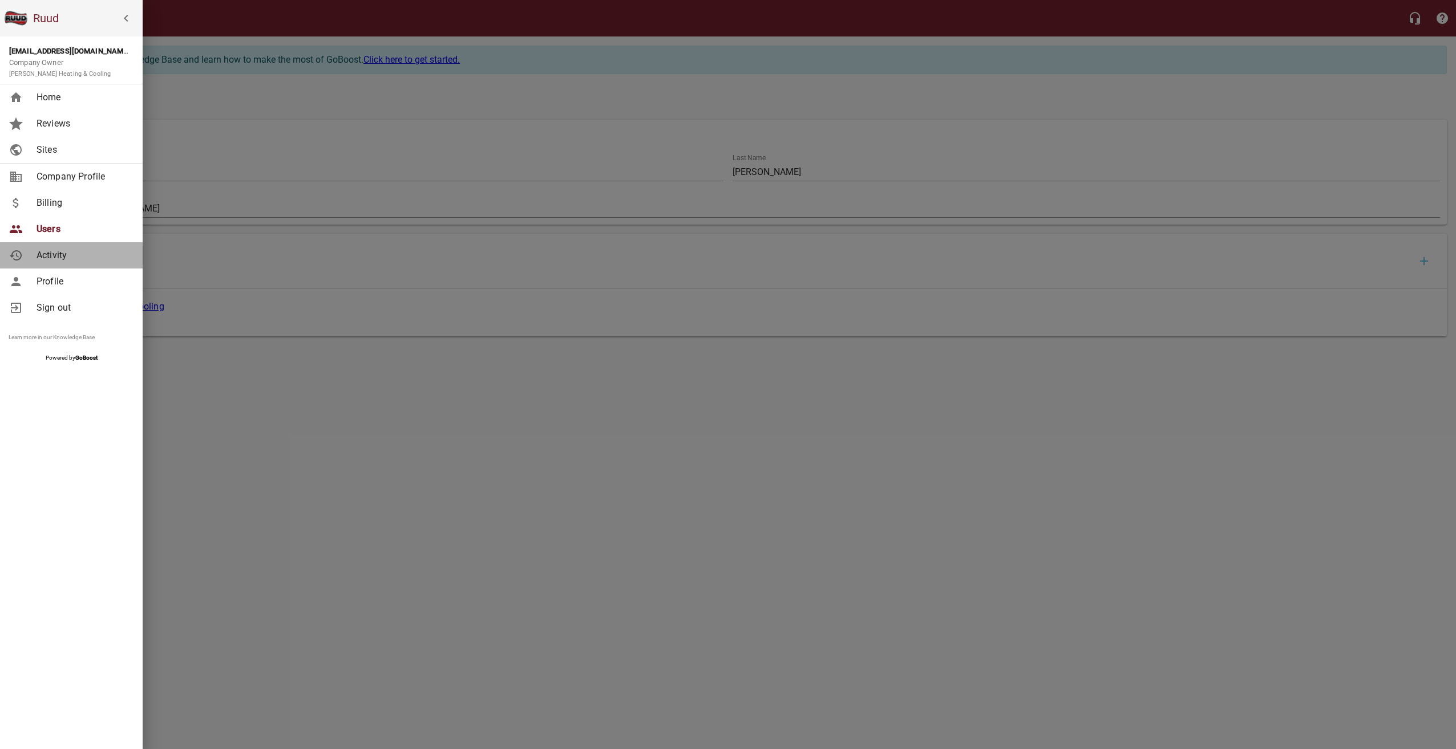
click at [91, 255] on span "Activity" at bounding box center [83, 256] width 92 height 14
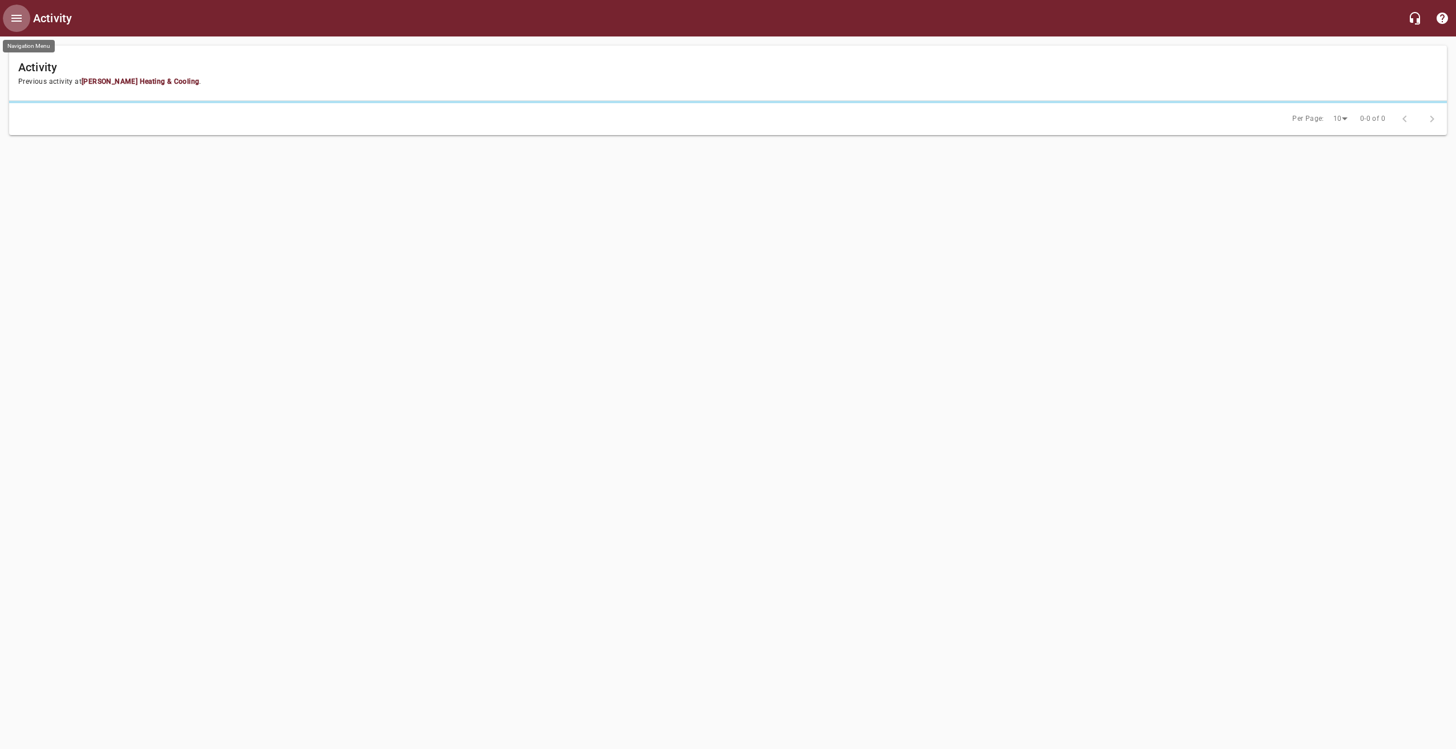
click at [20, 26] on button "Open drawer" at bounding box center [16, 18] width 27 height 27
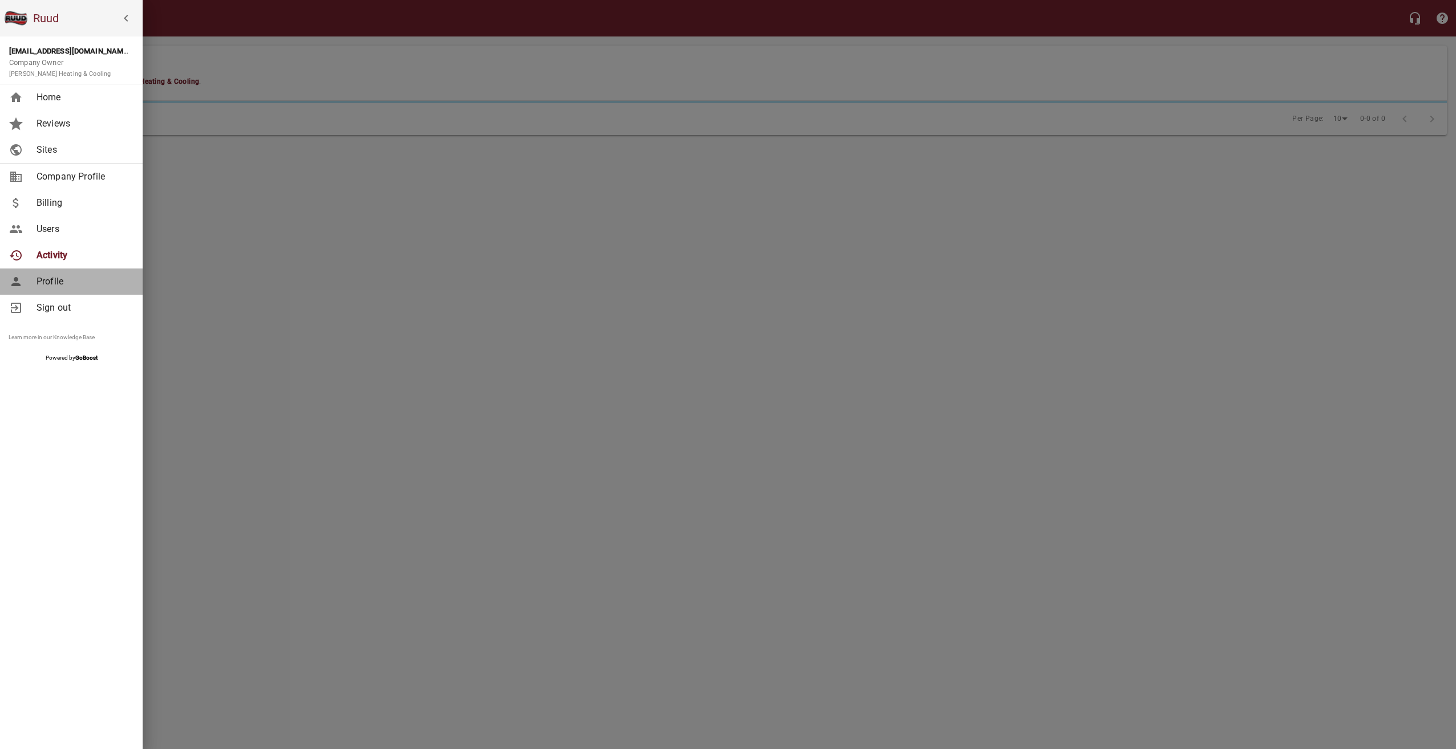
click at [91, 290] on link "Profile" at bounding box center [71, 282] width 143 height 26
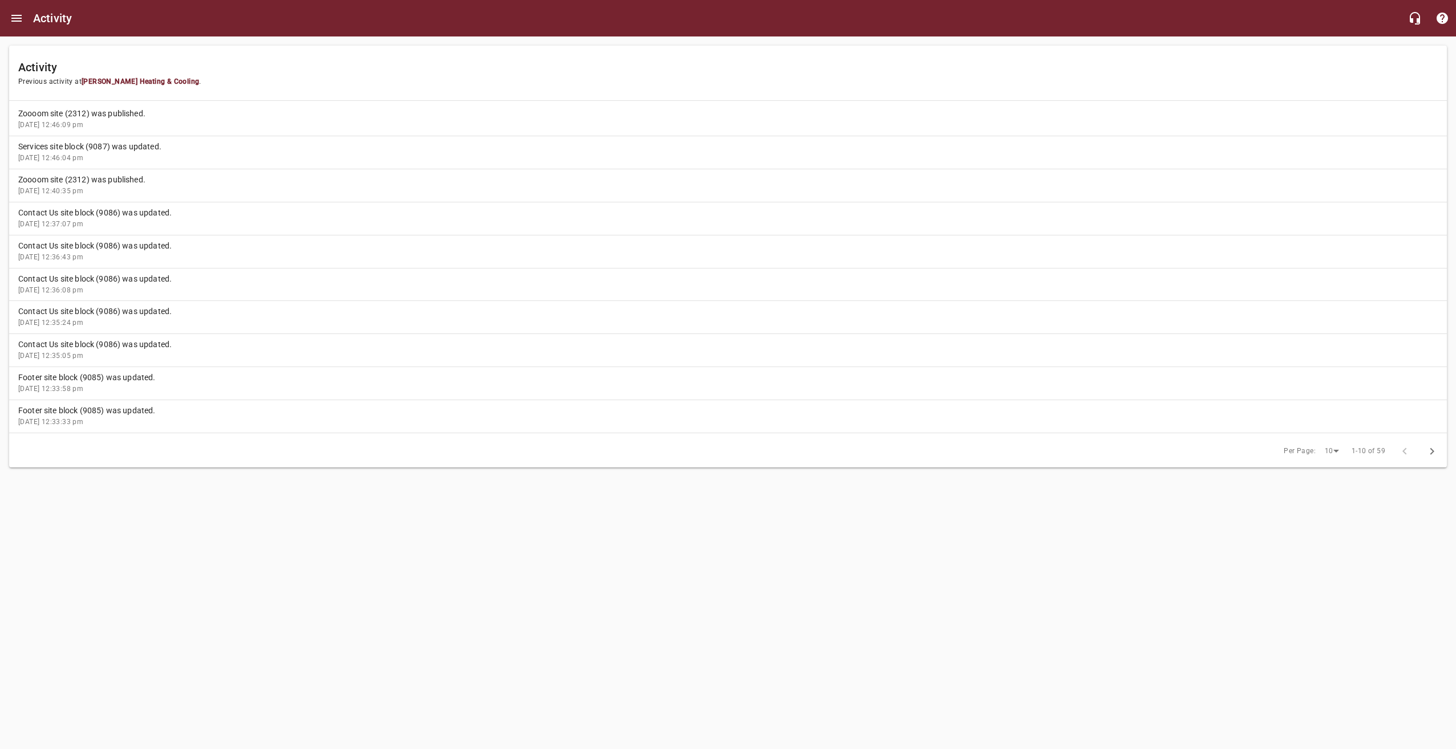
drag, startPoint x: 303, startPoint y: 124, endPoint x: 281, endPoint y: 111, distance: 26.1
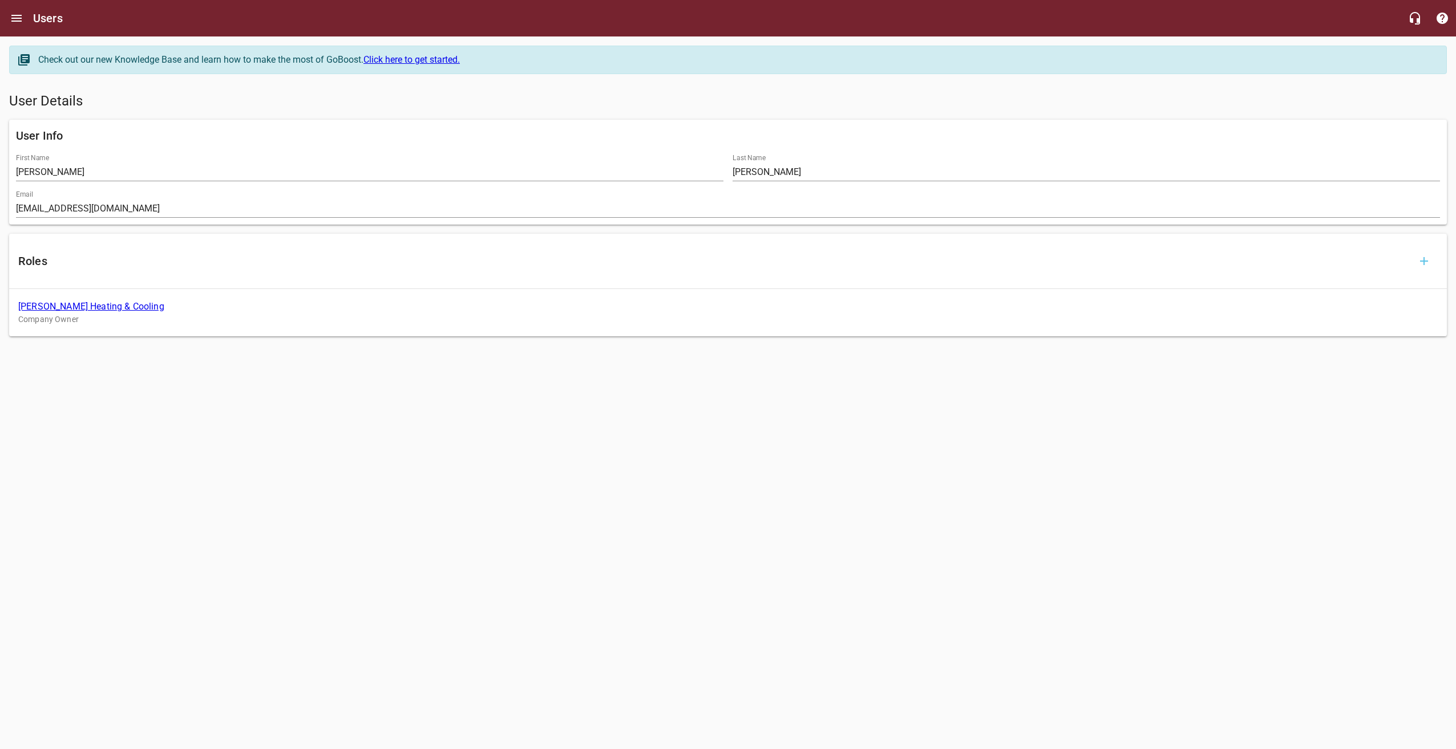
drag, startPoint x: 54, startPoint y: 57, endPoint x: 76, endPoint y: 63, distance: 23.0
click at [55, 57] on div "Check out our new Knowledge Base and learn how to make the most of GoBoost. Cli…" at bounding box center [736, 60] width 1396 height 14
click at [46, 306] on link "Bowen Heating & Cooling" at bounding box center [91, 306] width 146 height 11
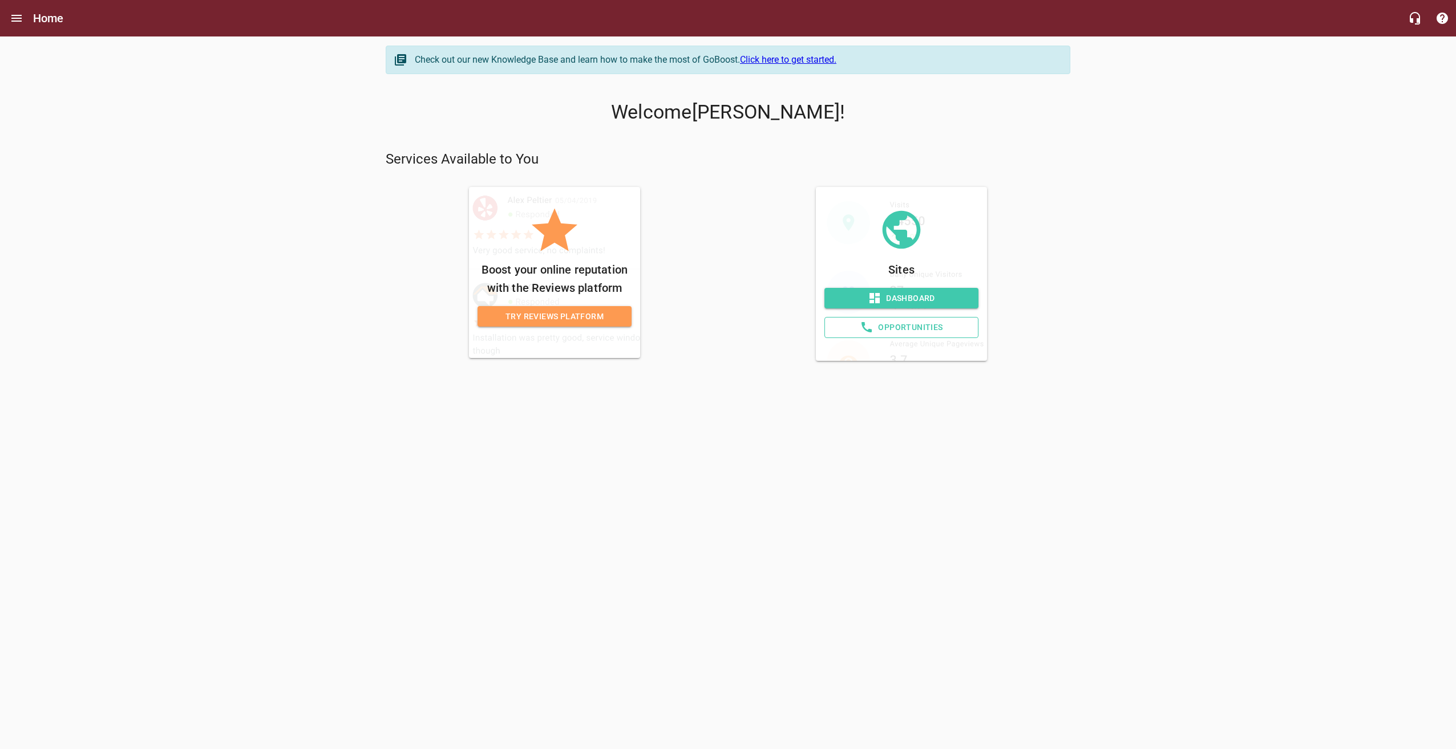
click at [905, 298] on span "Dashboard" at bounding box center [901, 298] width 136 height 14
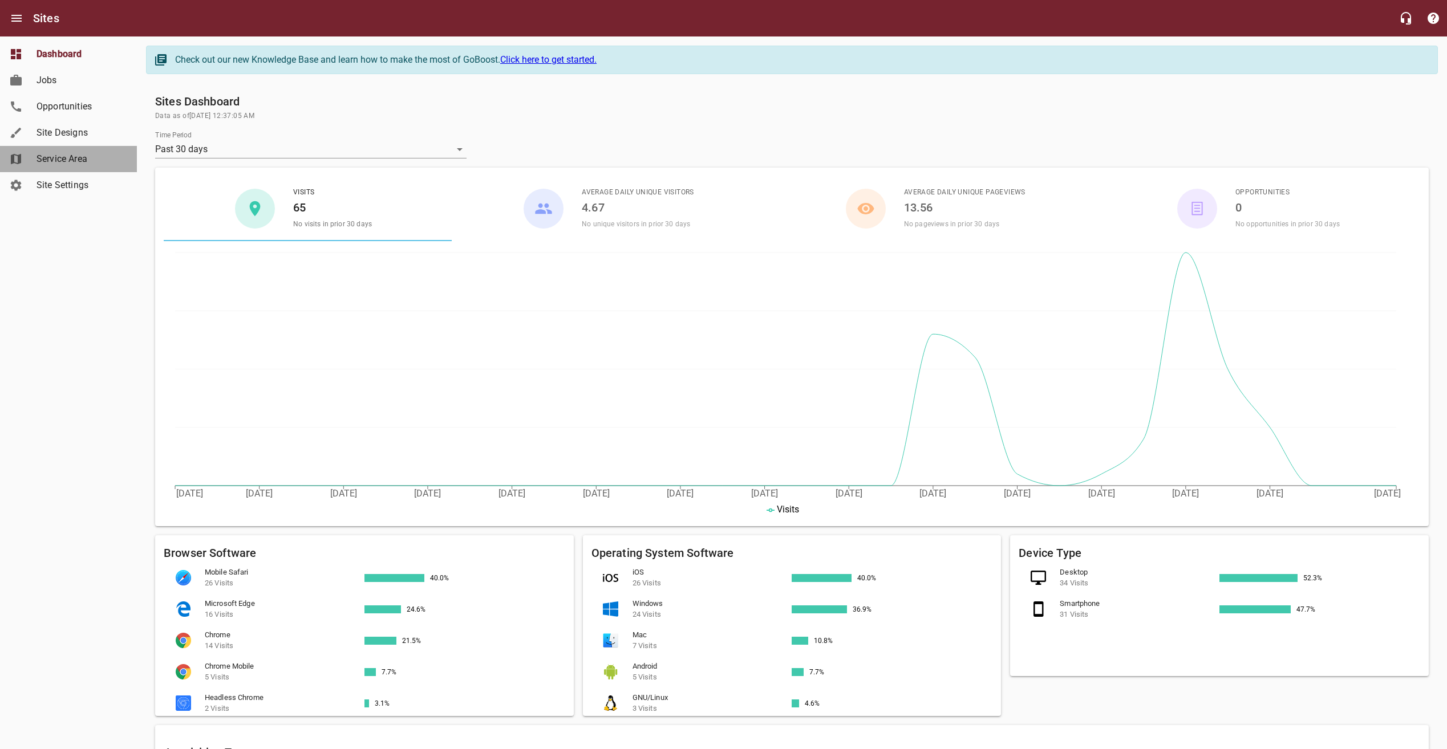
click at [51, 163] on span "Service Area" at bounding box center [80, 159] width 87 height 14
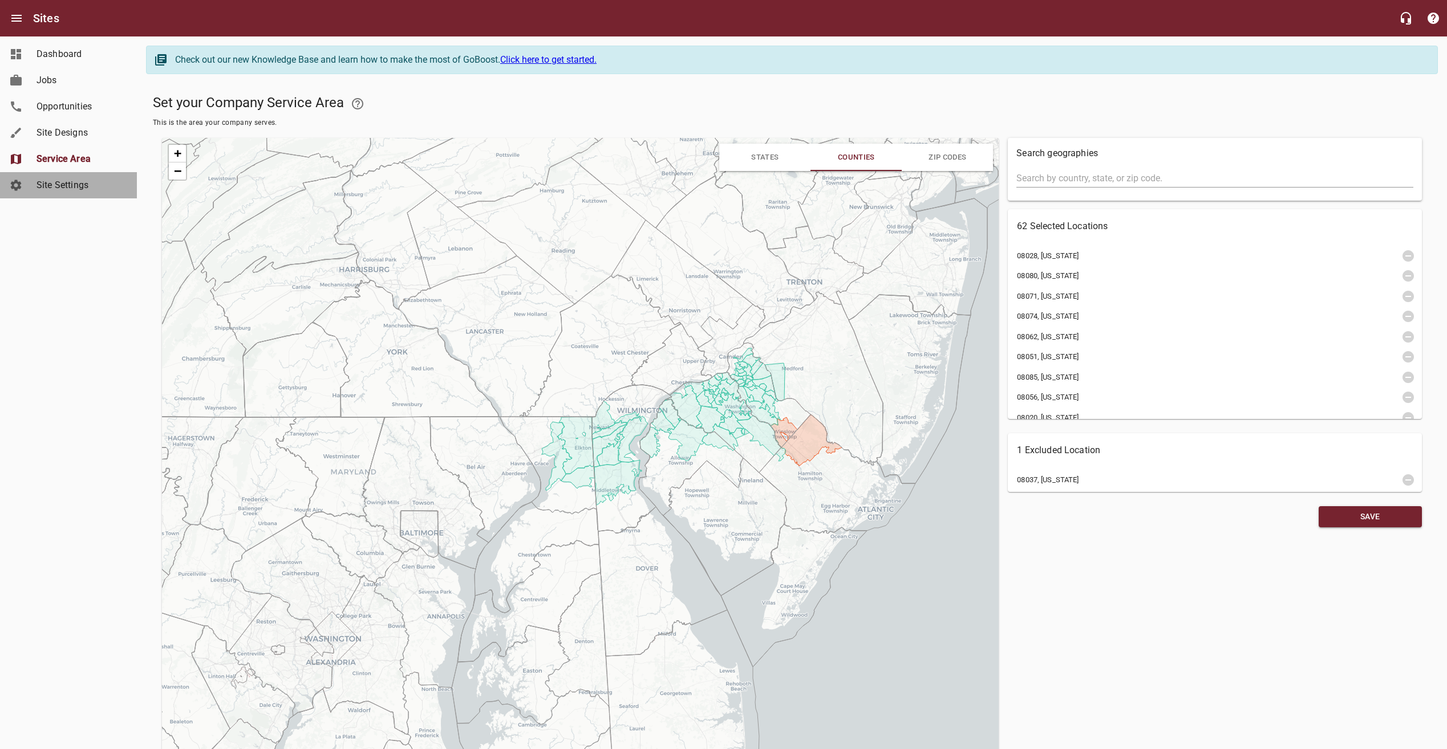
click at [51, 181] on span "Site Settings" at bounding box center [80, 186] width 87 height 14
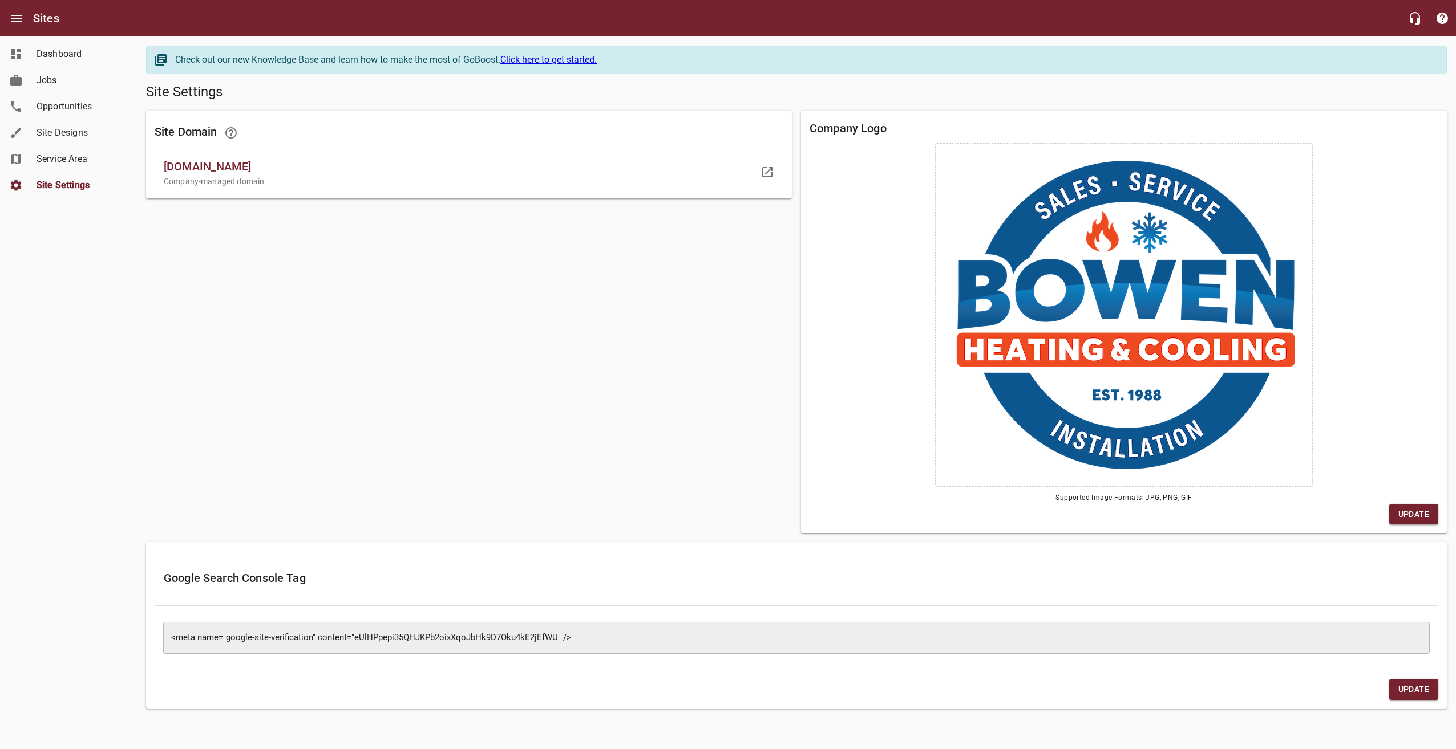
click at [68, 132] on span "Site Designs" at bounding box center [80, 133] width 87 height 14
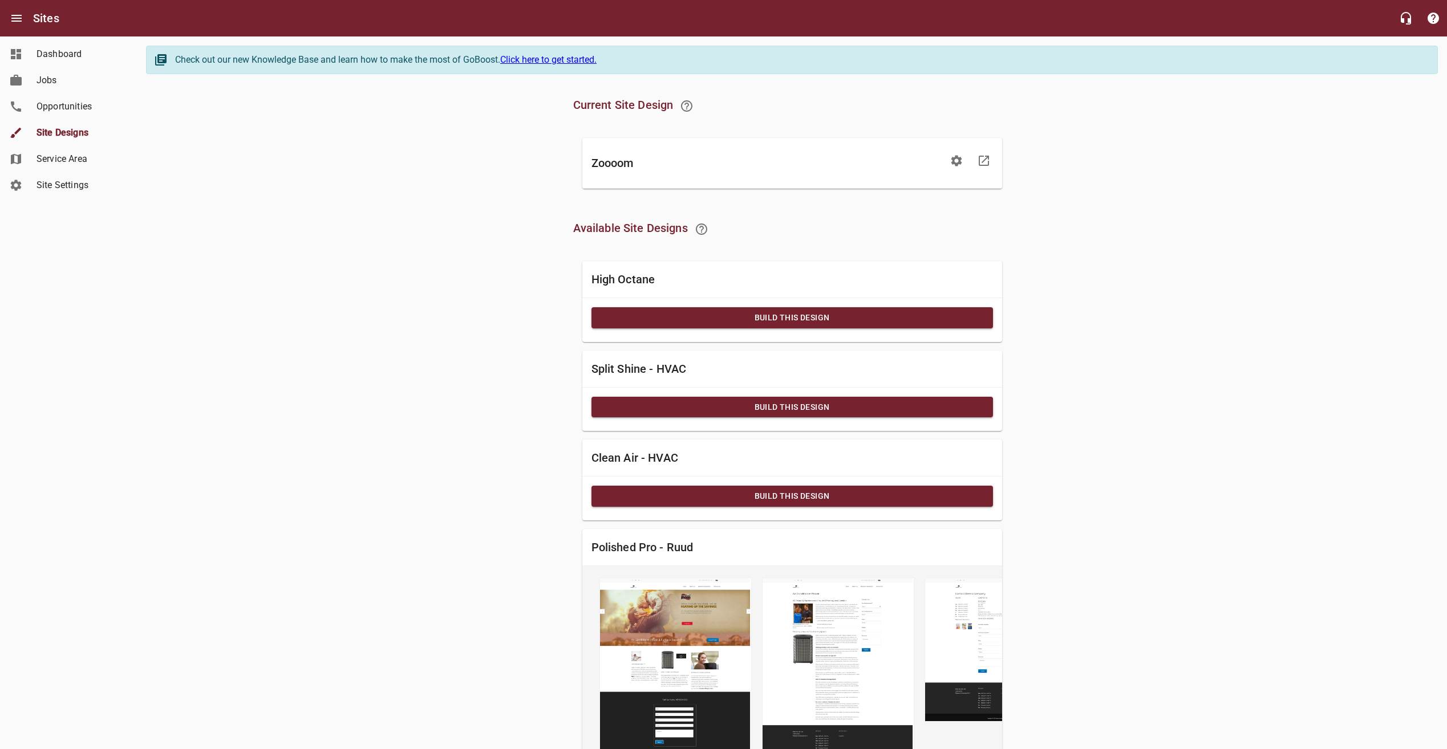
click at [75, 108] on span "Opportunities" at bounding box center [80, 107] width 87 height 14
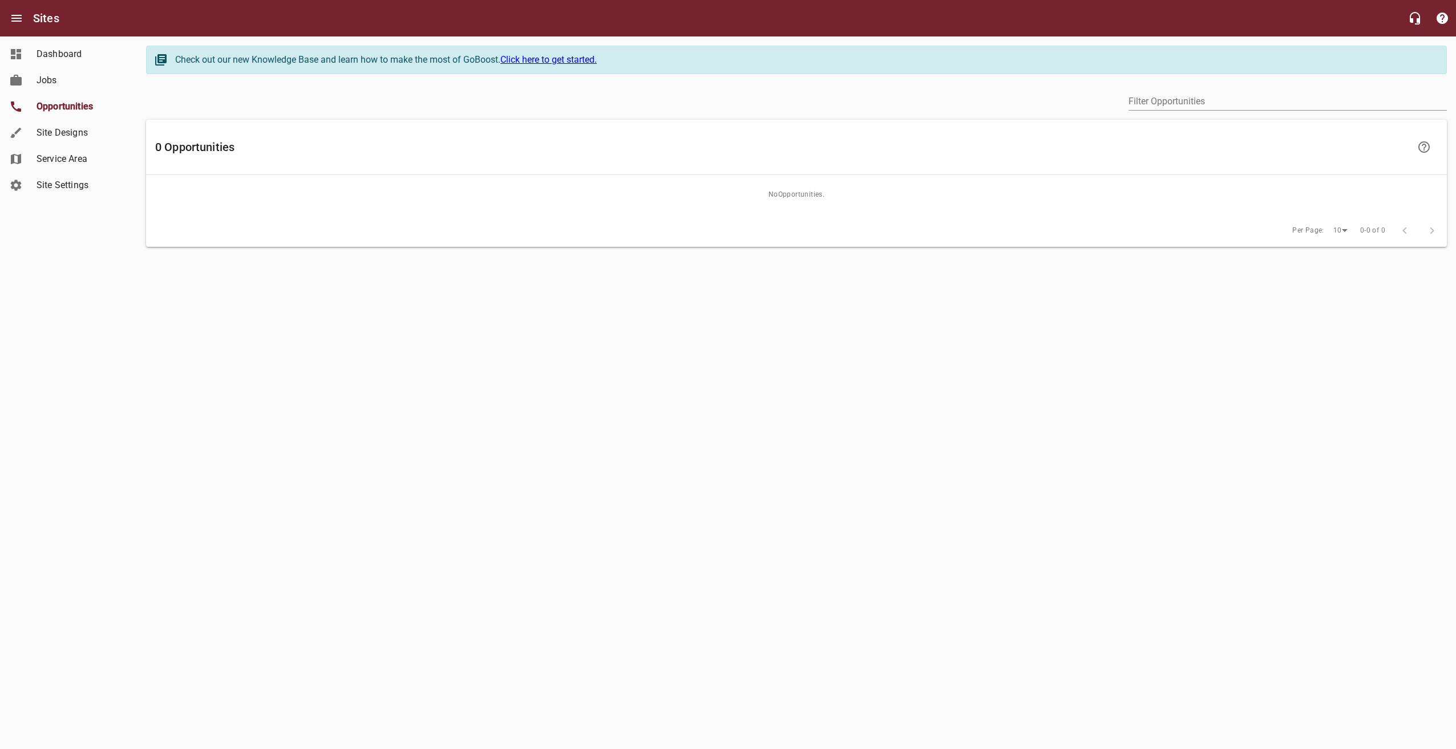
click at [79, 82] on span "Jobs" at bounding box center [80, 81] width 87 height 14
click at [84, 53] on span "Dashboard" at bounding box center [80, 54] width 87 height 14
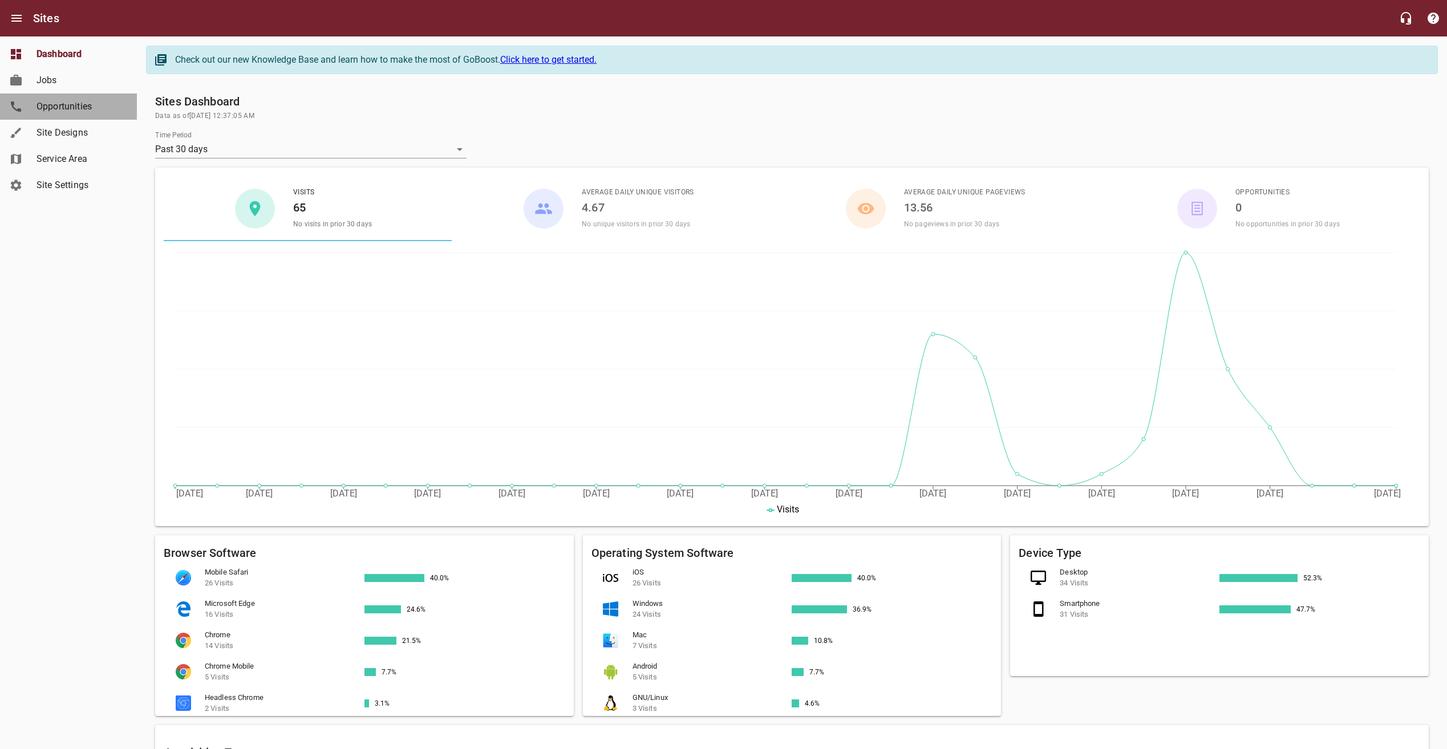
drag, startPoint x: 49, startPoint y: 104, endPoint x: 46, endPoint y: 96, distance: 8.7
drag, startPoint x: 46, startPoint y: 96, endPoint x: 35, endPoint y: 322, distance: 226.1
click at [41, 380] on div "Dashboard Jobs Opportunities Site Designs Service Area Site Settings" at bounding box center [68, 374] width 137 height 749
